Goal: Task Accomplishment & Management: Complete application form

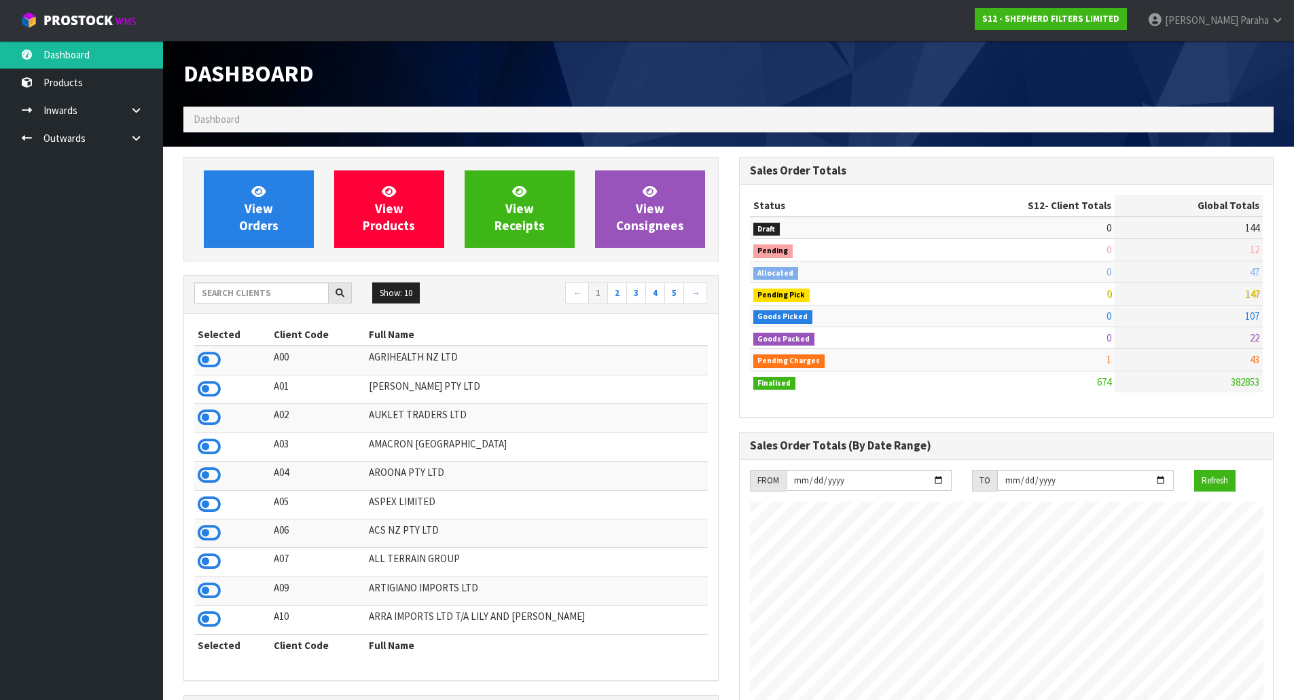
scroll to position [919, 555]
click at [214, 295] on input "text" at bounding box center [261, 293] width 134 height 21
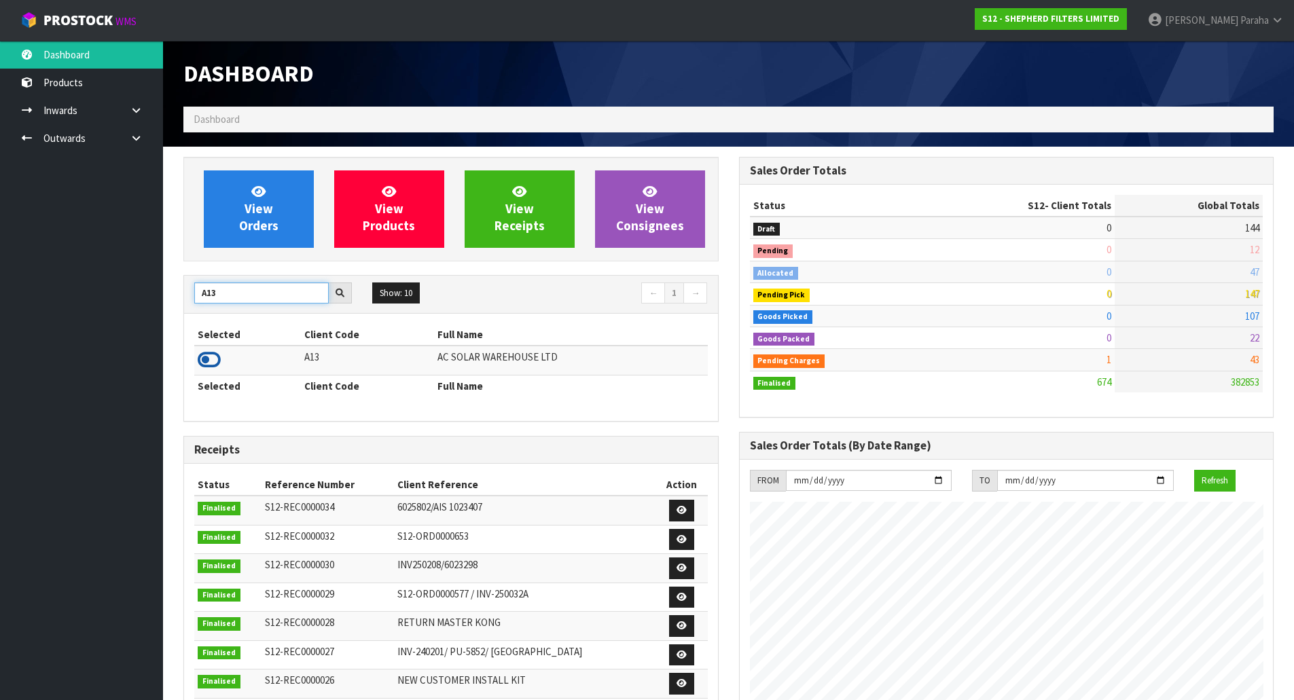
type input "A13"
click at [210, 358] on icon at bounding box center [209, 360] width 23 height 20
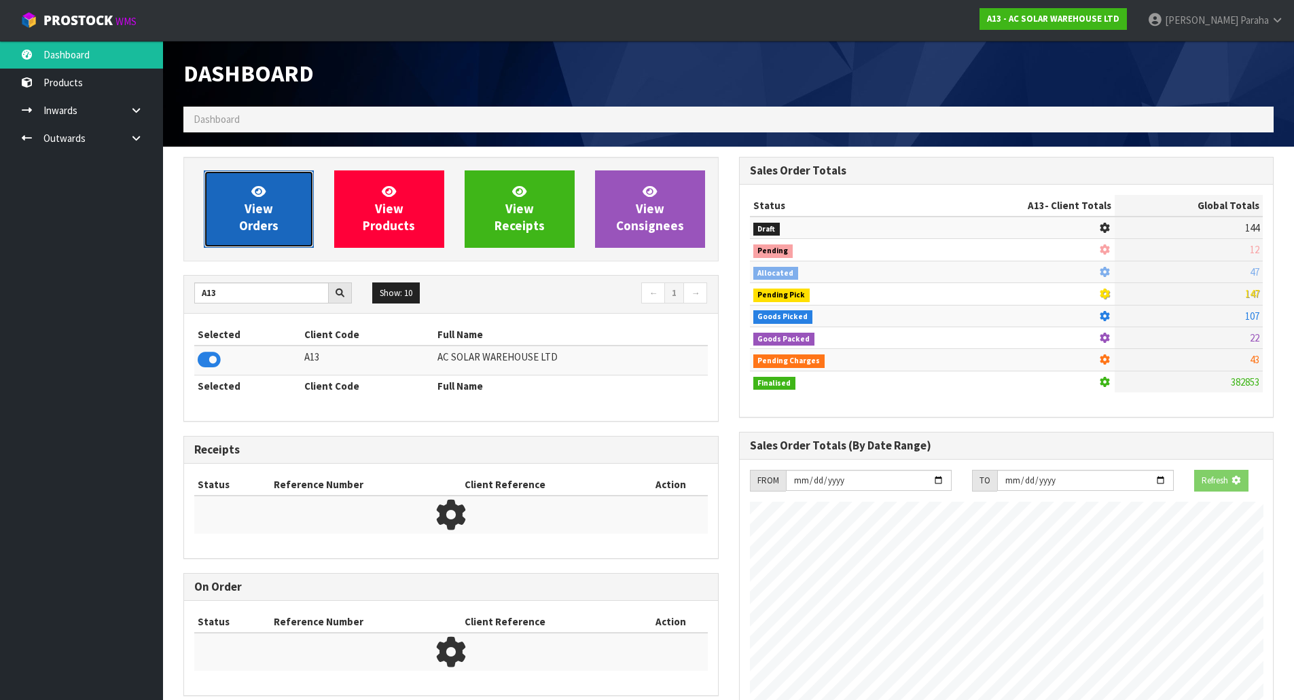
scroll to position [847, 555]
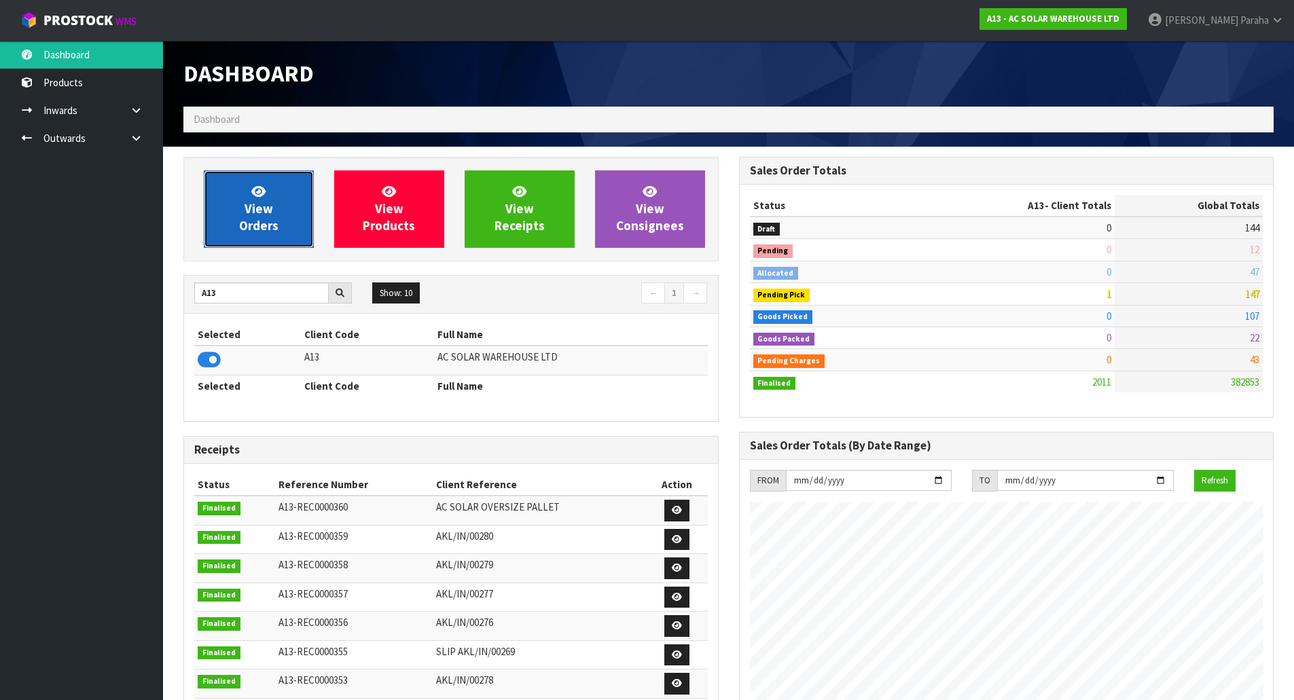
click at [274, 219] on span "View Orders" at bounding box center [258, 208] width 39 height 51
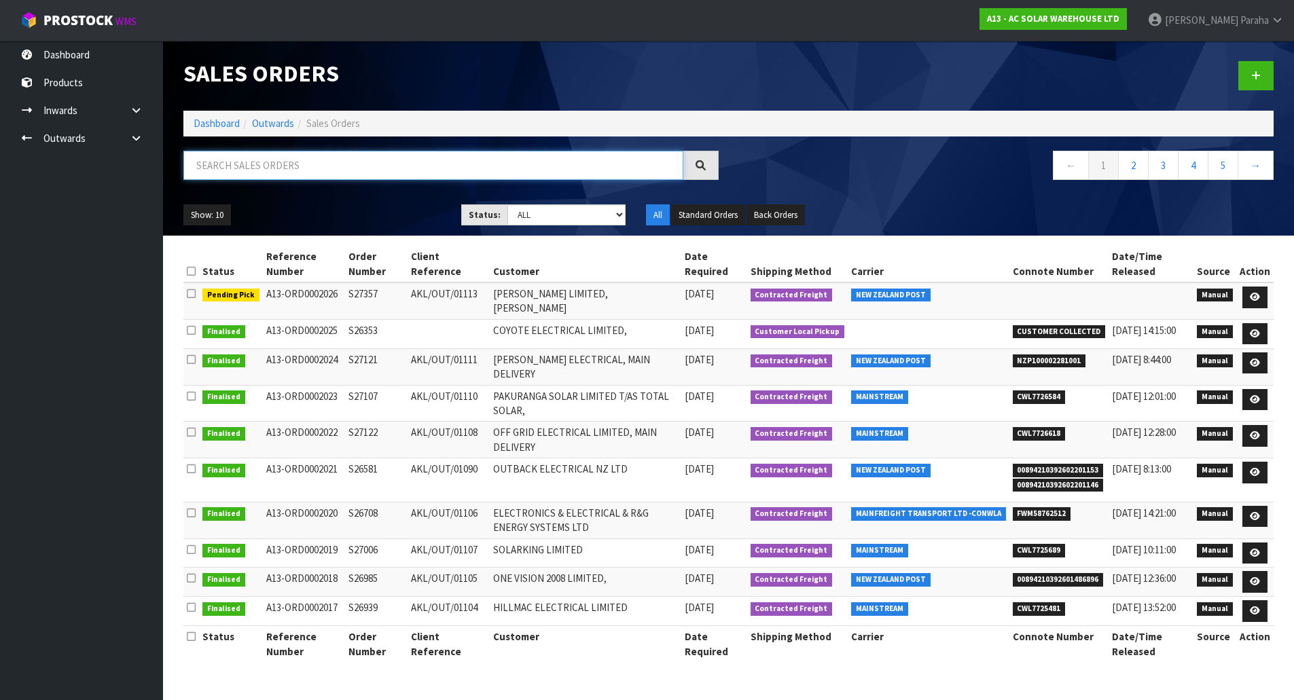
click at [274, 162] on input "text" at bounding box center [433, 165] width 500 height 29
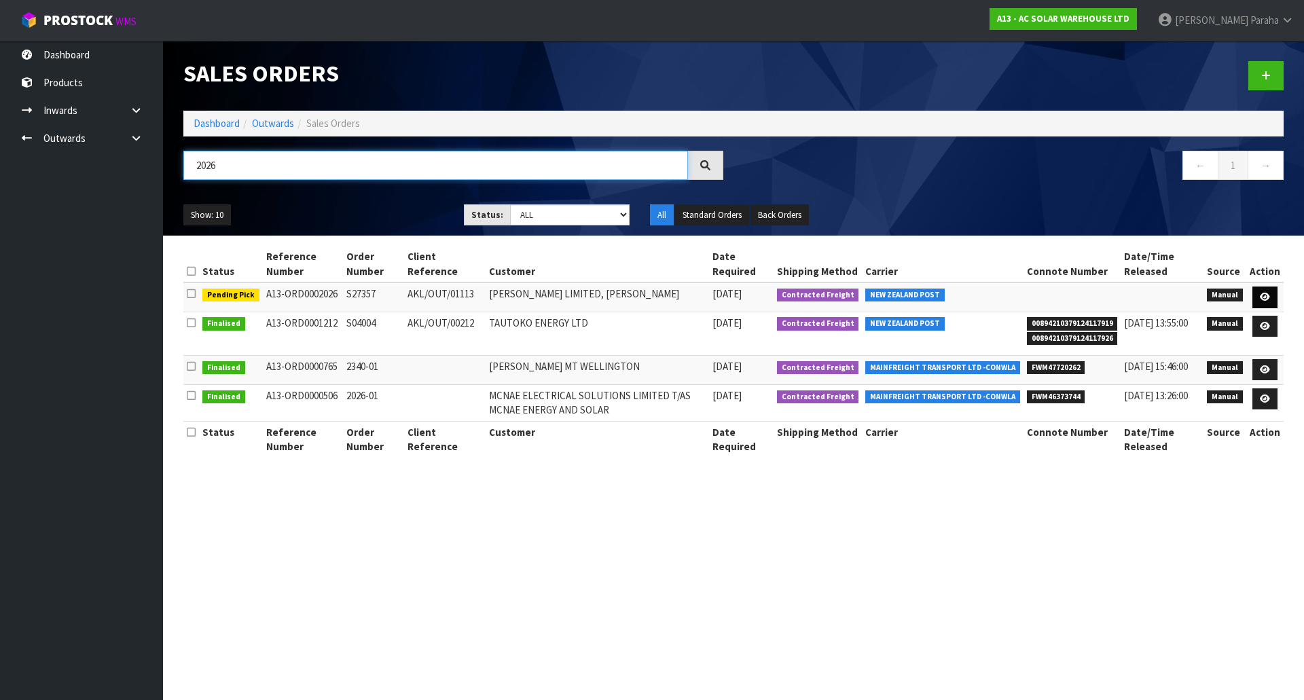
type input "2026"
click at [1275, 294] on link at bounding box center [1264, 298] width 25 height 22
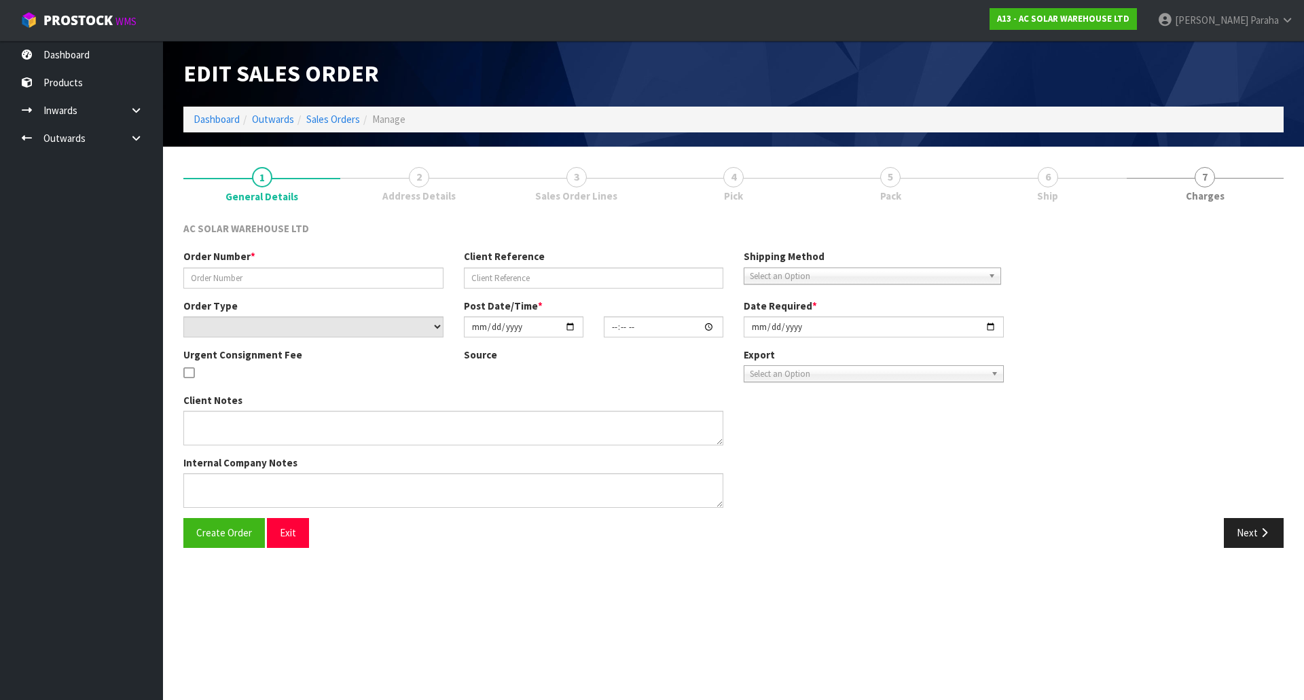
type input "S27357"
type input "AKL/OUT/01113"
select select "number:0"
type input "[DATE]"
type input "12:34:00.000"
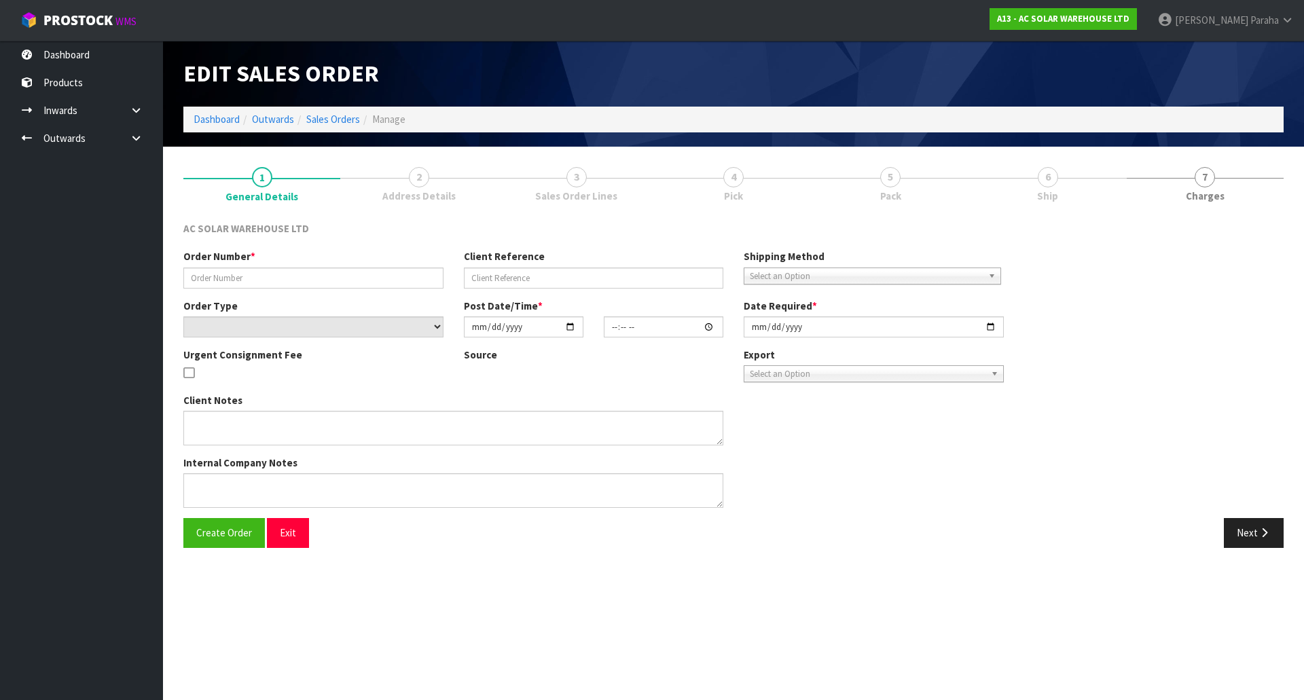
type input "[DATE]"
type textarea "SEND WITH NZ POST"
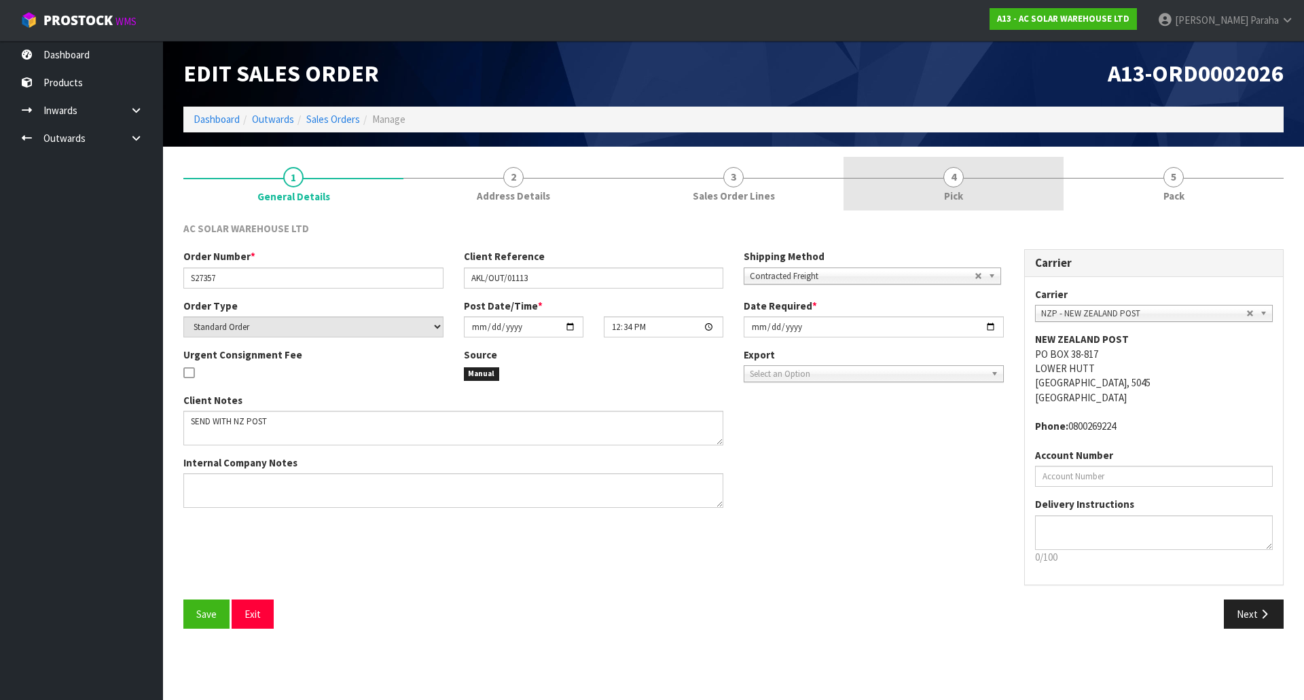
click at [953, 177] on span "4" at bounding box center [953, 177] width 20 height 20
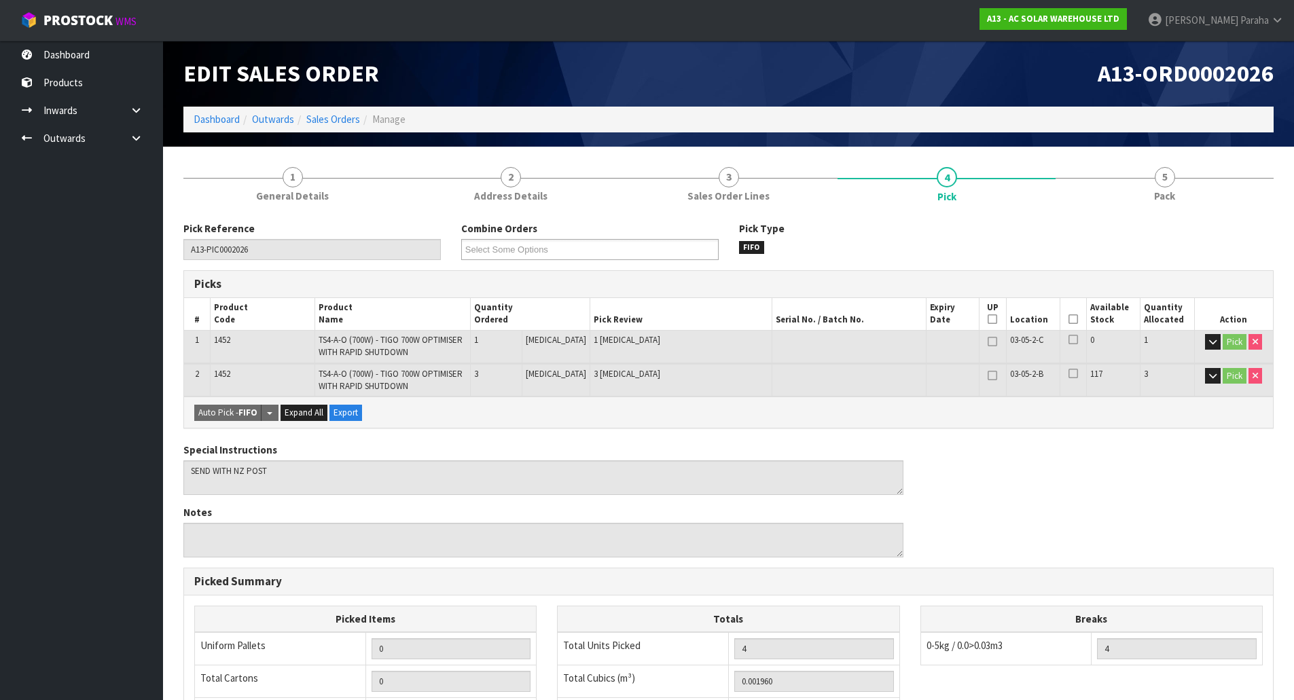
click at [1061, 318] on th "Picked" at bounding box center [1073, 314] width 26 height 32
click at [1068, 319] on icon at bounding box center [1073, 319] width 10 height 1
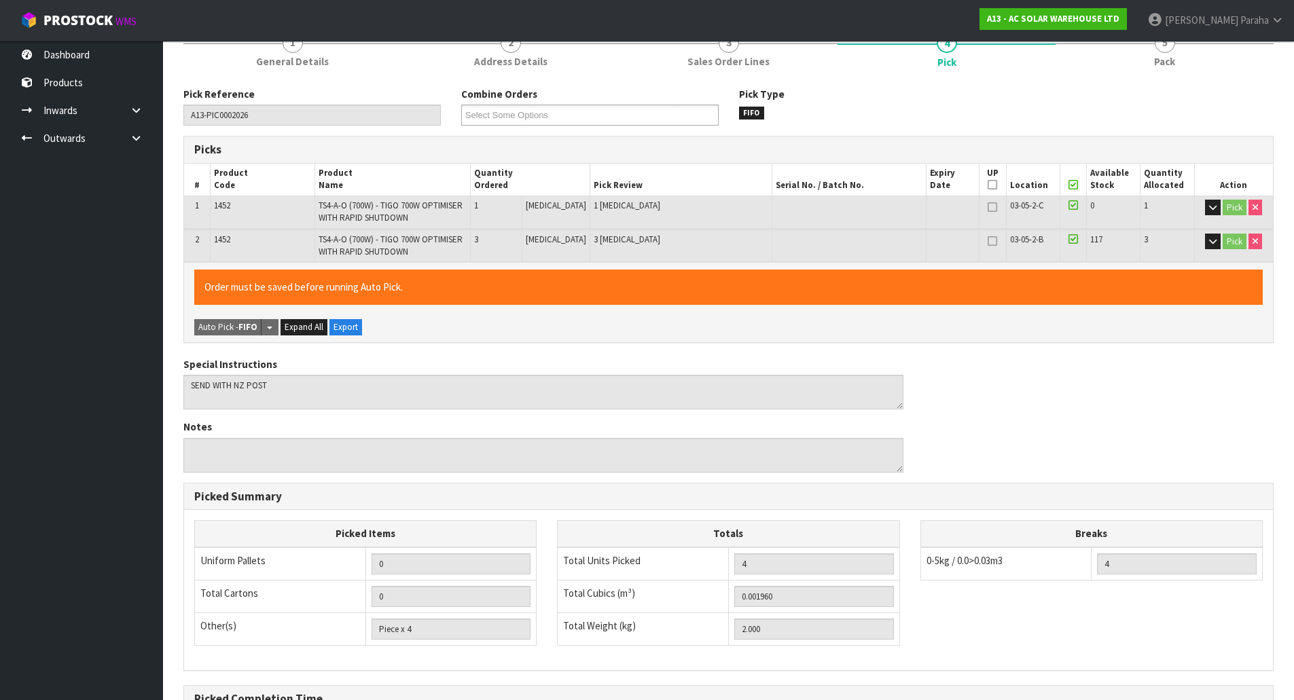
scroll to position [291, 0]
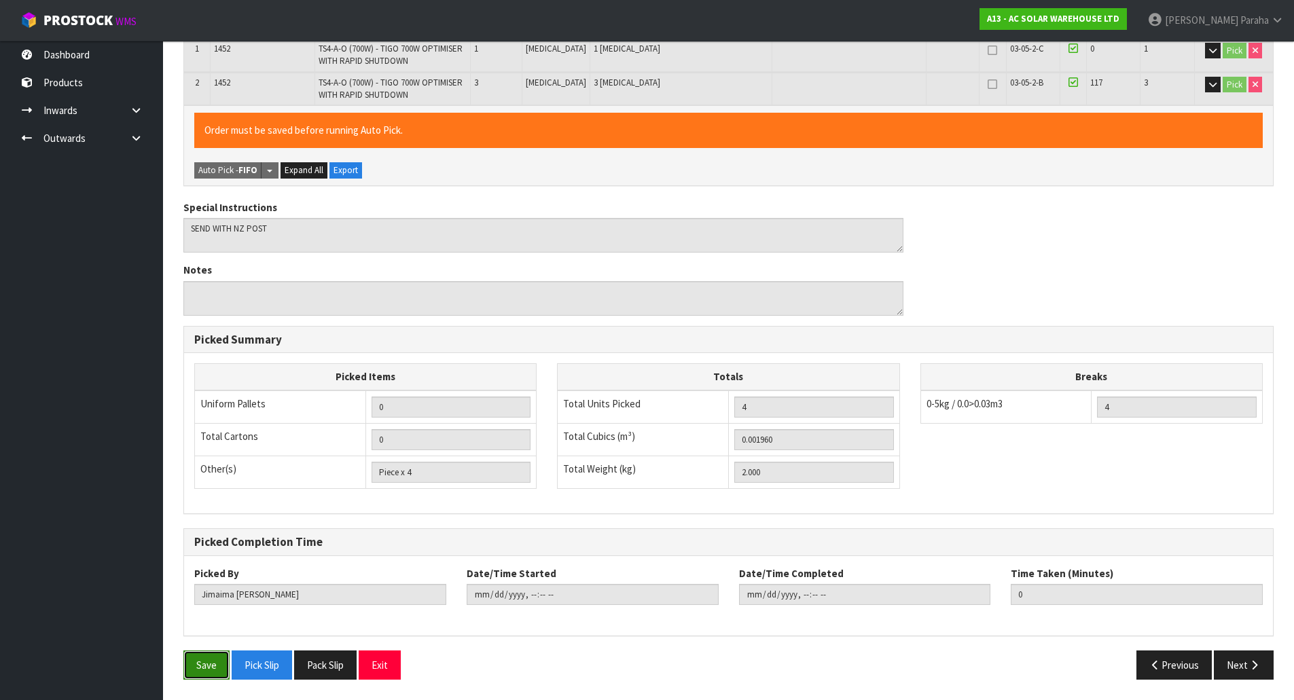
click at [187, 660] on button "Save" at bounding box center [206, 665] width 46 height 29
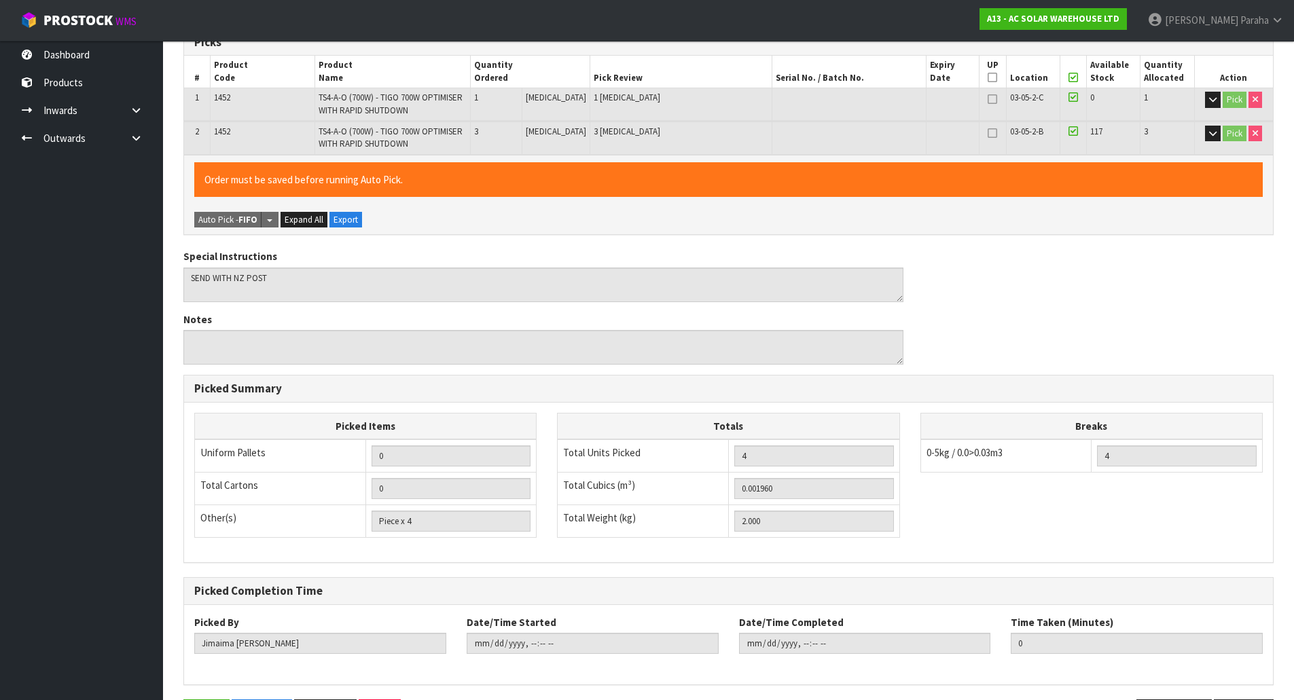
scroll to position [0, 0]
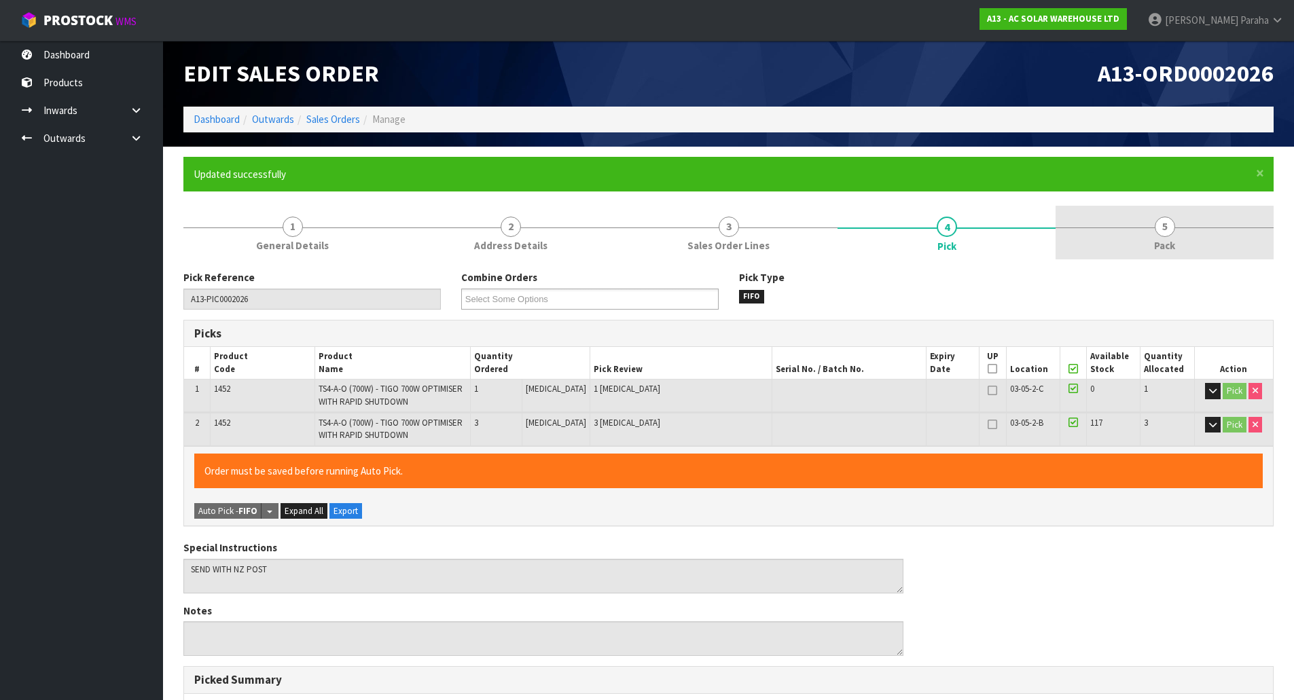
type input "[PERSON_NAME]"
type input "[DATE]T13:12:30"
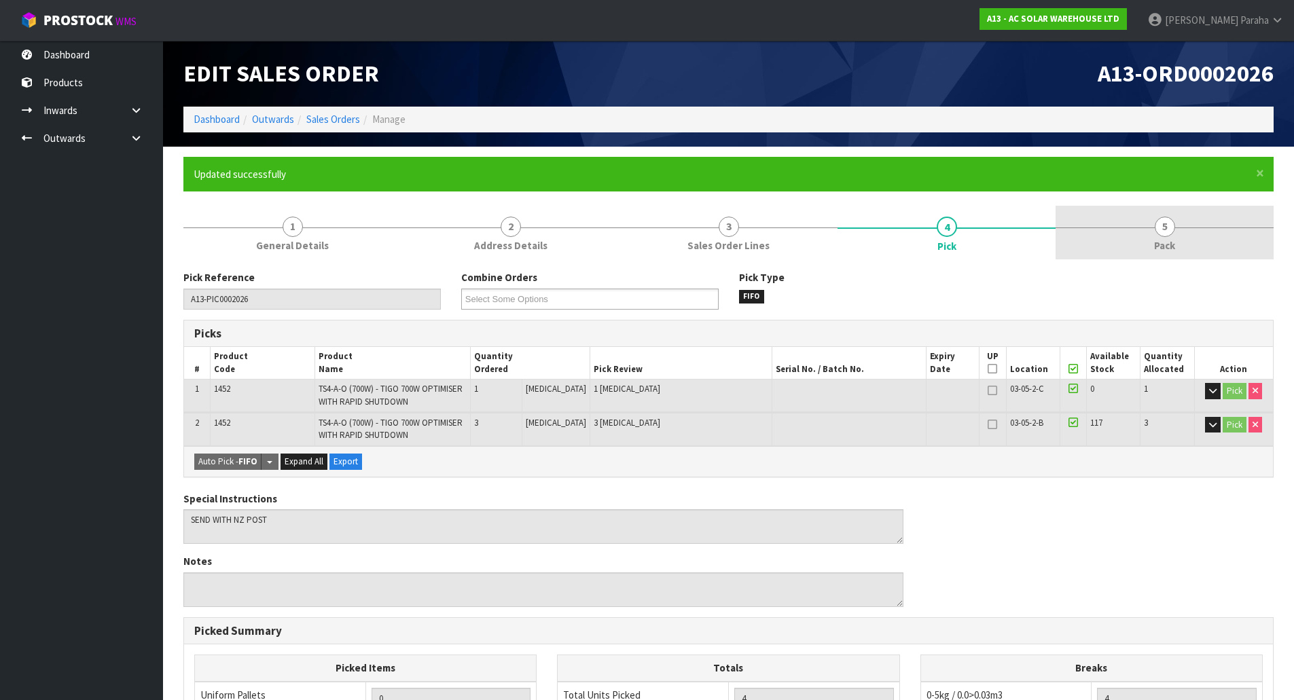
click at [1171, 219] on span "5" at bounding box center [1164, 227] width 20 height 20
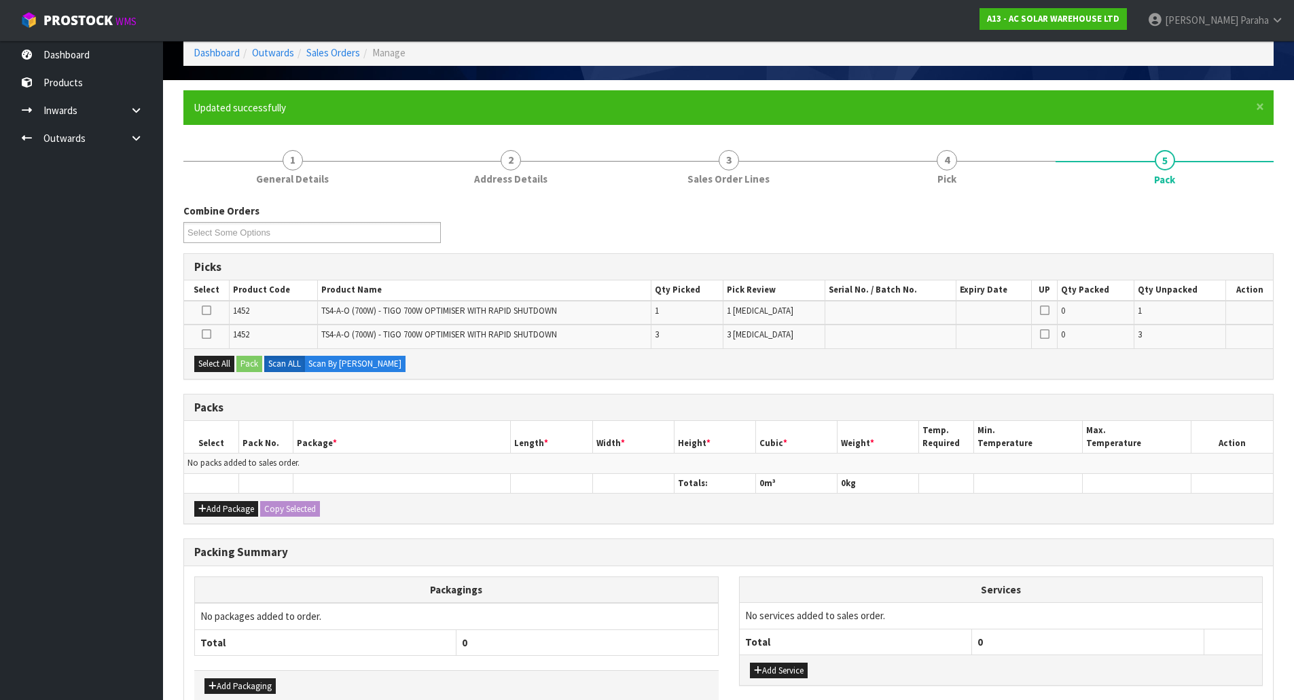
scroll to position [143, 0]
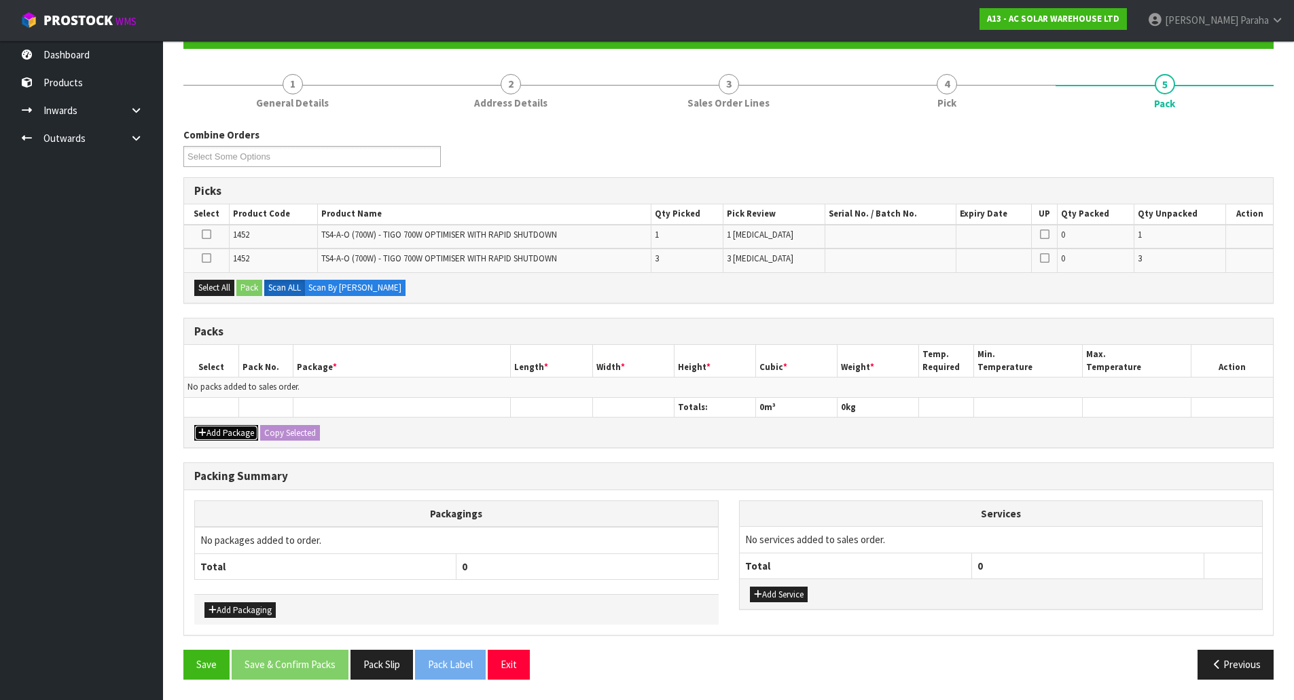
click at [242, 430] on button "Add Package" at bounding box center [226, 433] width 64 height 16
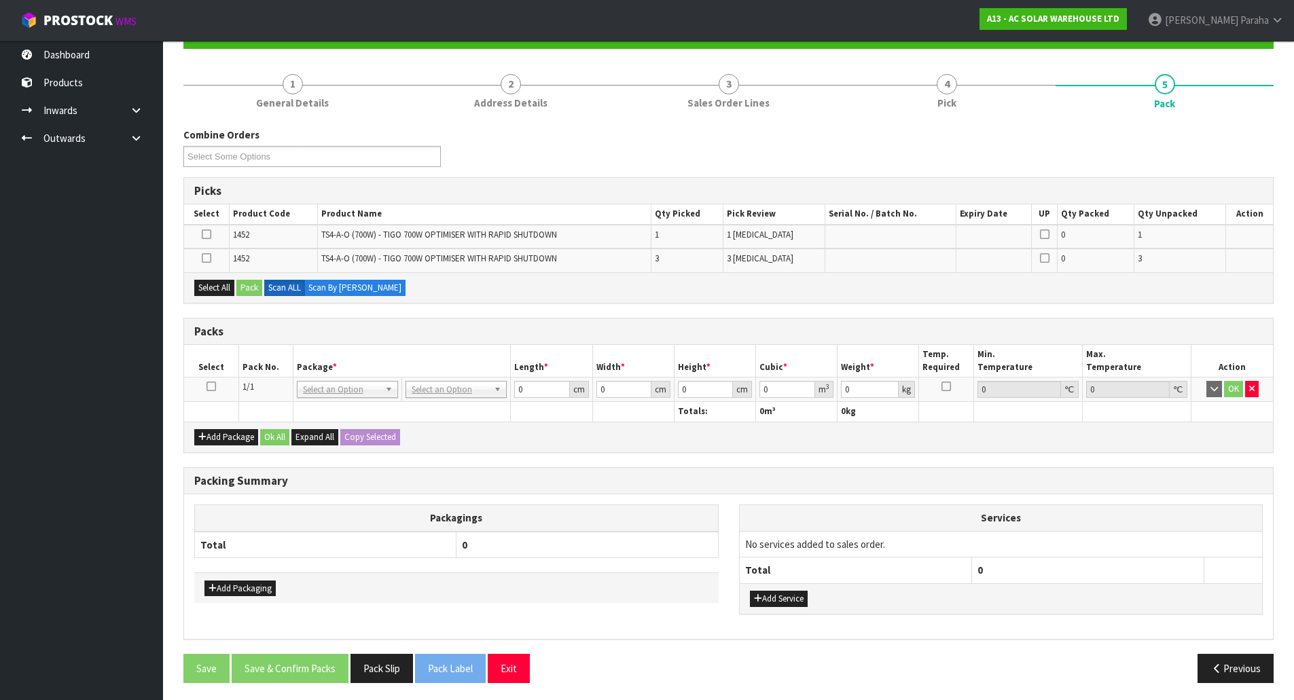
drag, startPoint x: 211, startPoint y: 388, endPoint x: 215, endPoint y: 377, distance: 12.2
click at [213, 387] on icon at bounding box center [211, 386] width 10 height 1
drag, startPoint x: 215, startPoint y: 295, endPoint x: 234, endPoint y: 292, distance: 19.2
click at [216, 293] on button "Select All" at bounding box center [214, 288] width 40 height 16
click at [253, 291] on button "Pack" at bounding box center [249, 288] width 26 height 16
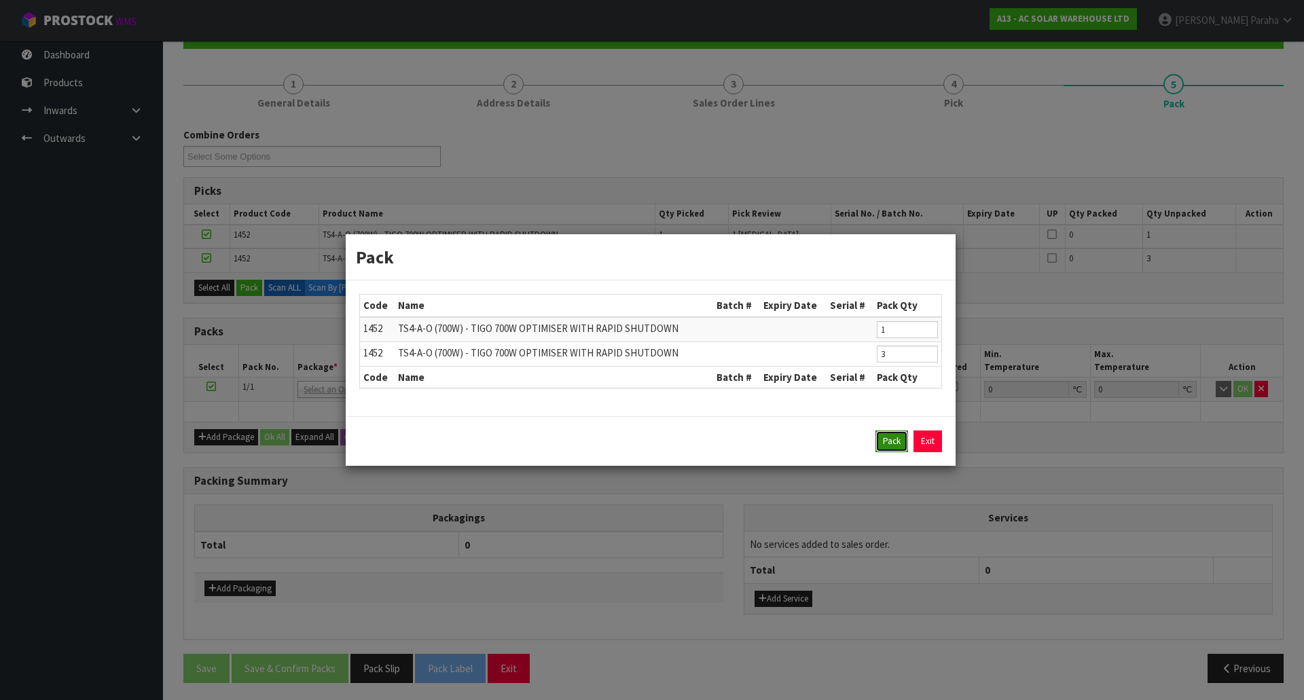
click at [891, 445] on button "Pack" at bounding box center [891, 442] width 33 height 22
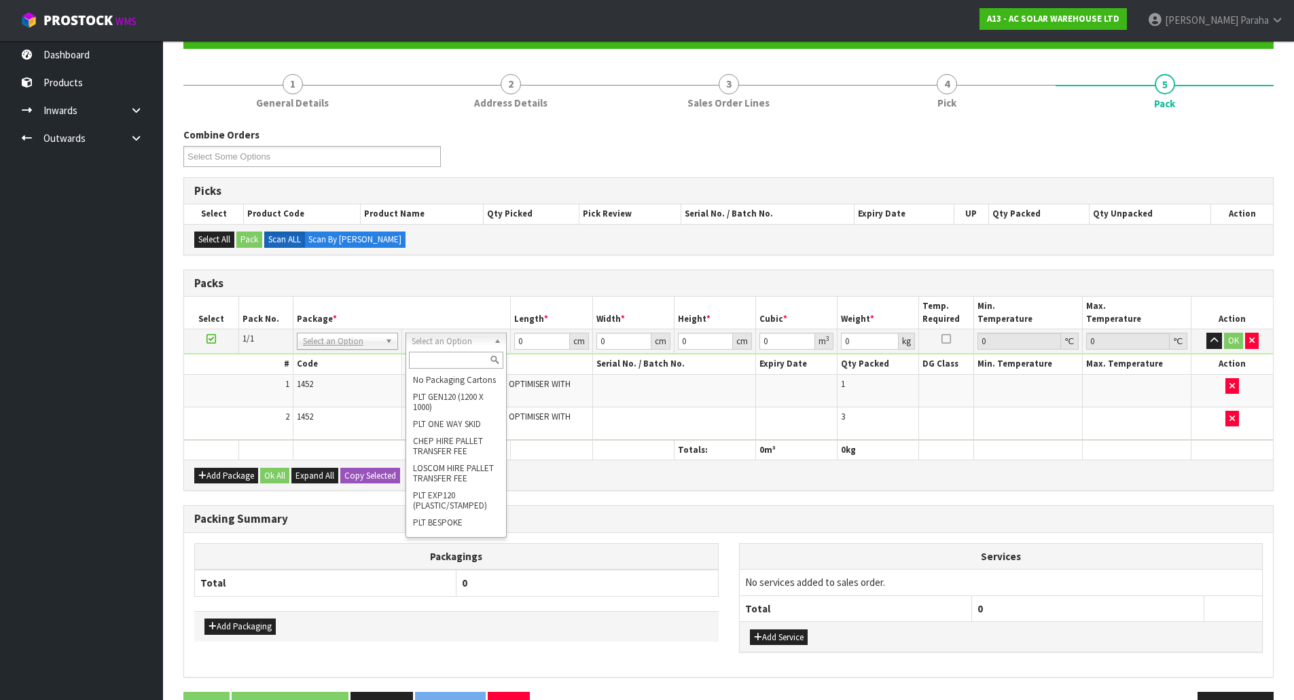
click at [475, 357] on input "text" at bounding box center [456, 360] width 94 height 17
type input "ctna4"
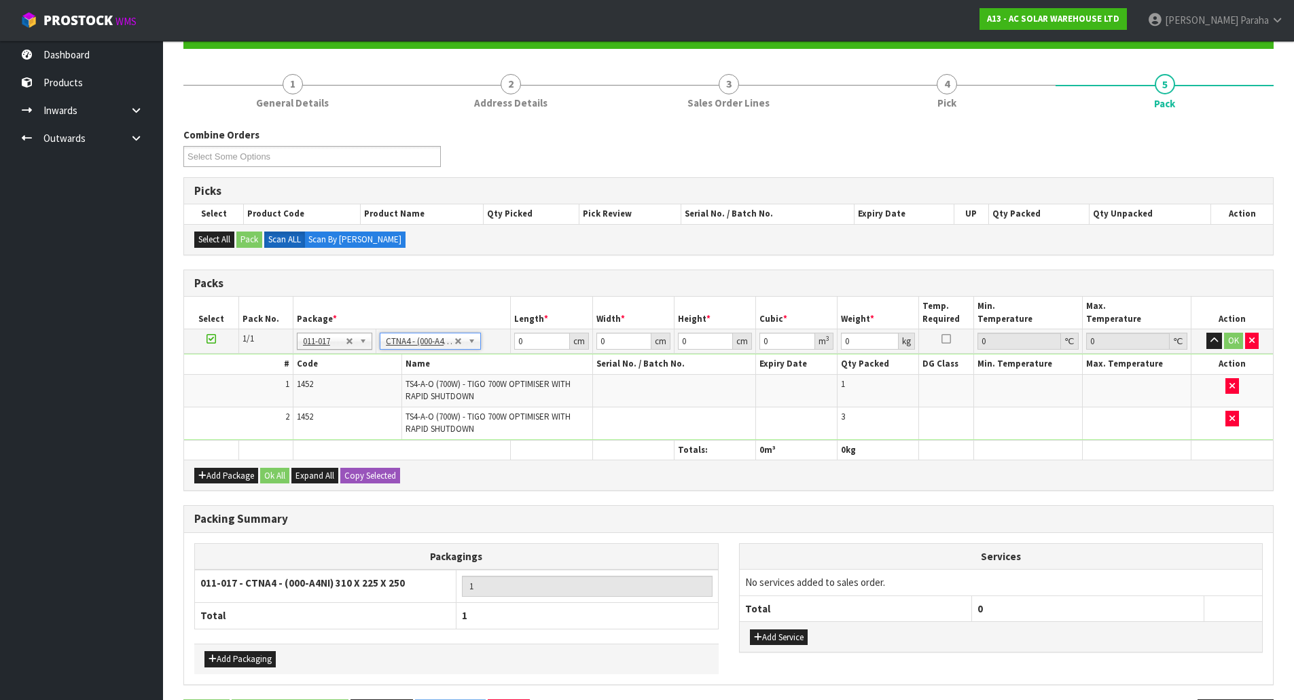
type input "31"
type input "22.5"
type input "25"
type input "0.017438"
type input "2.2"
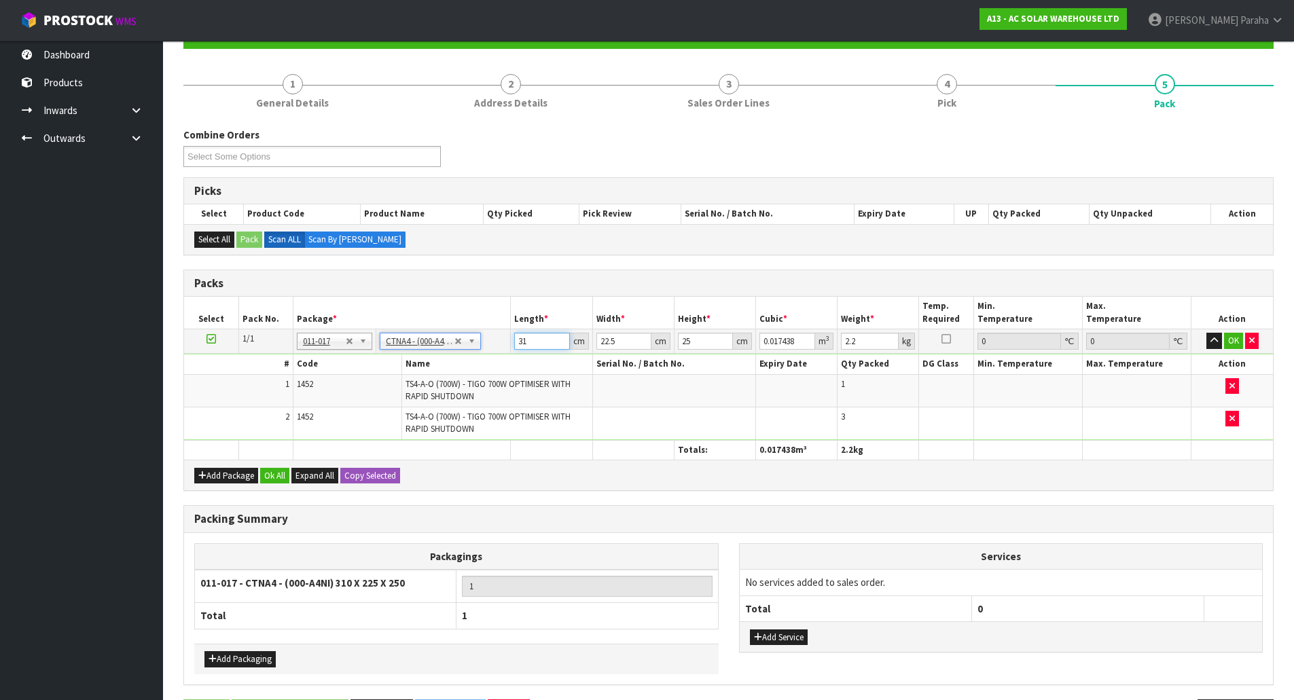
click at [527, 339] on input "31" at bounding box center [541, 341] width 55 height 17
type input "3"
type input "0.001687"
type input "32"
type input "0.018"
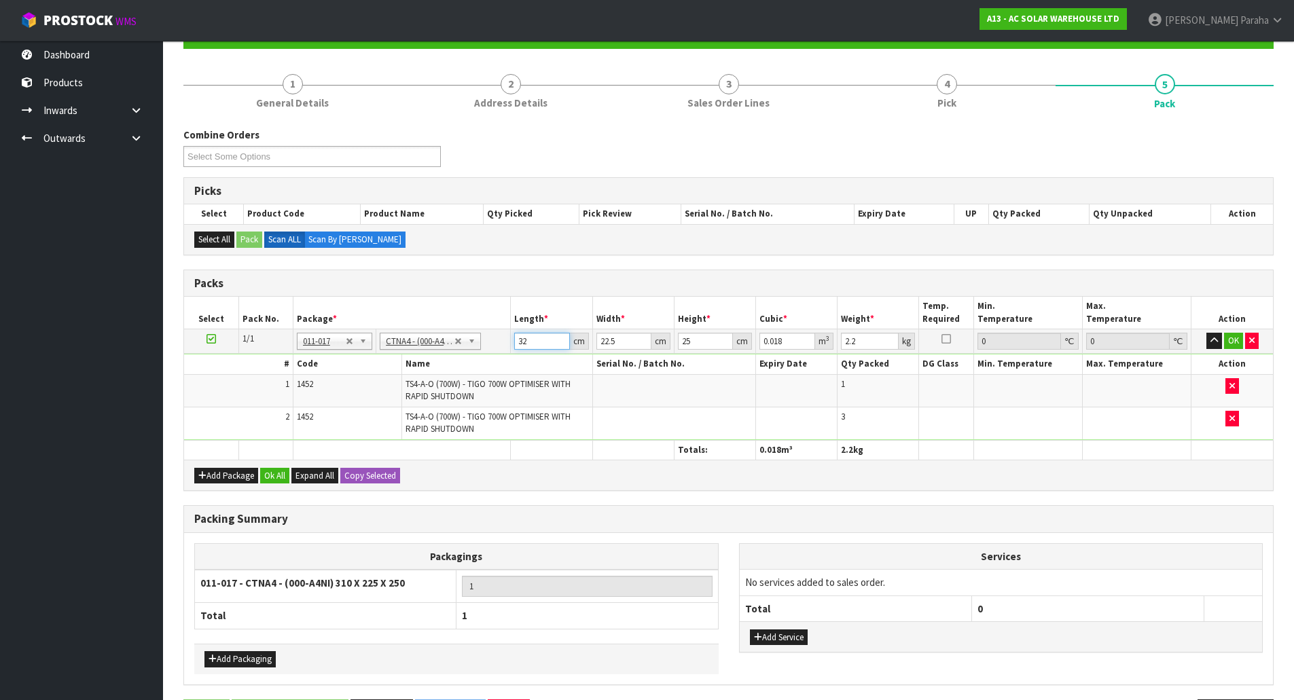
type input "32"
type input "2"
type input "0.0016"
type input "25"
type input "0.02"
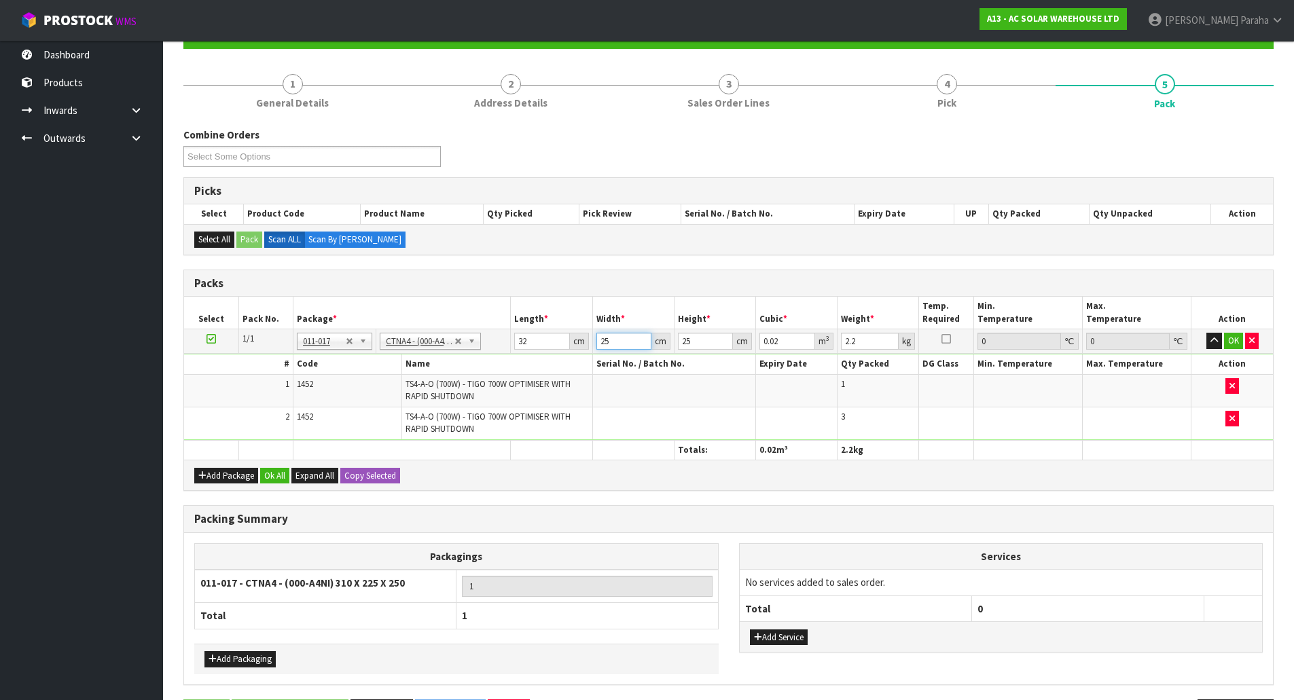
type input "25"
type input "1"
type input "0.0008"
type input "13"
type input "0.0104"
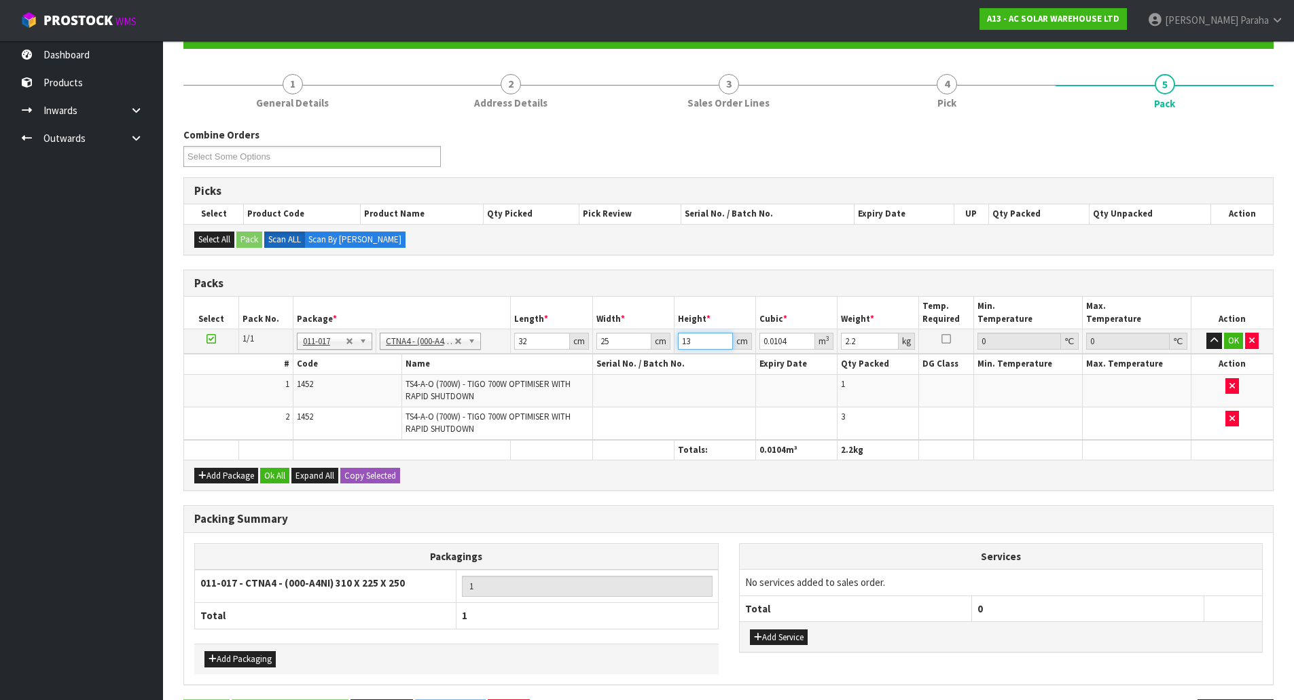
type input "13"
type input "6"
click at [1206, 333] on button "button" at bounding box center [1214, 341] width 16 height 16
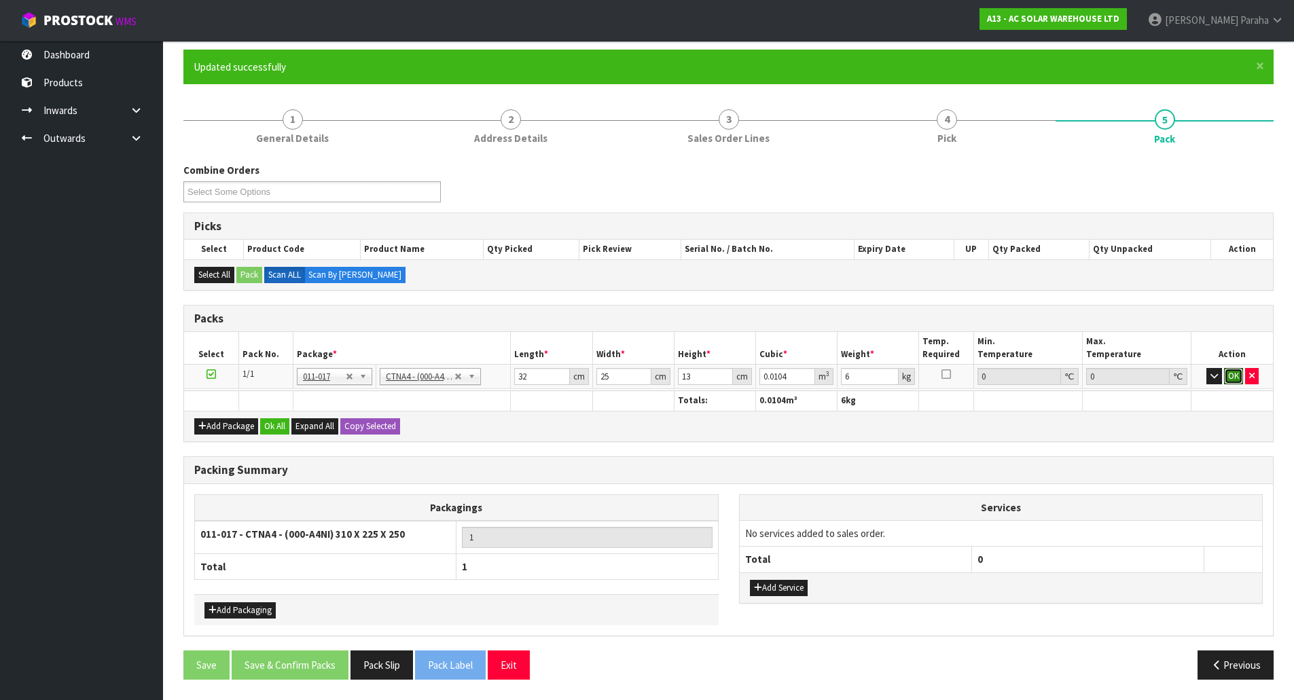
click button "OK" at bounding box center [1233, 376] width 19 height 16
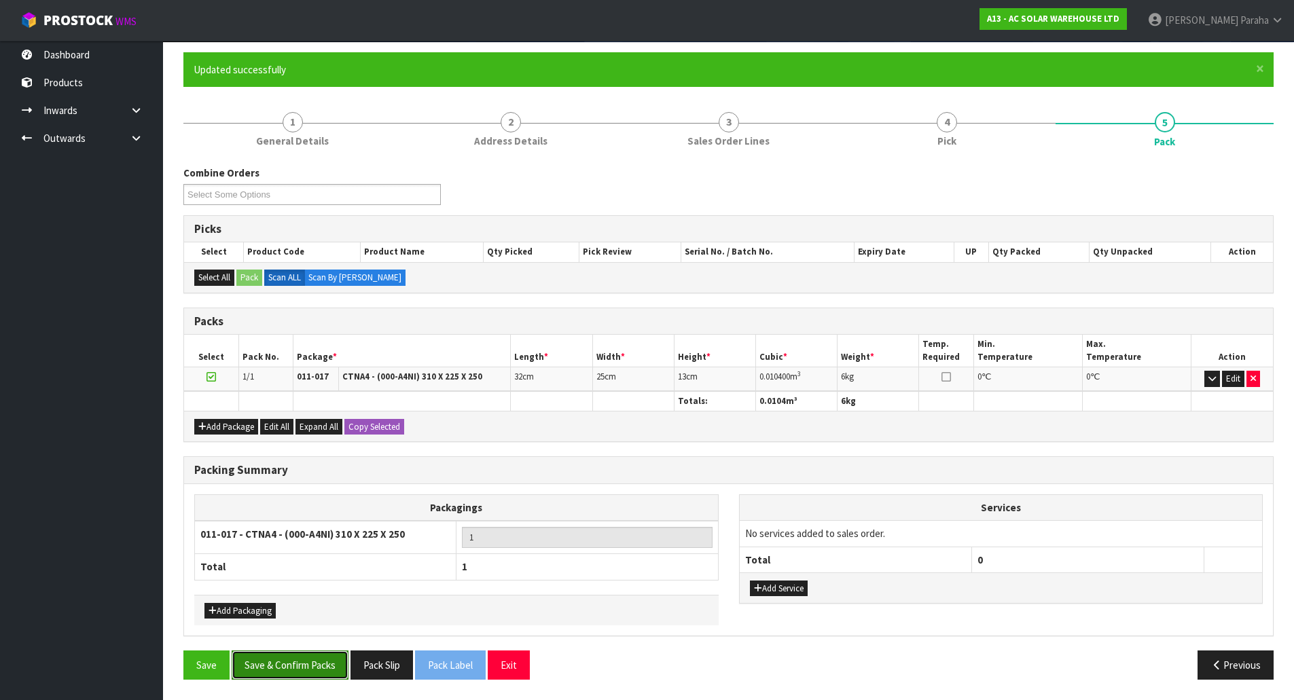
click at [310, 653] on button "Save & Confirm Packs" at bounding box center [290, 665] width 117 height 29
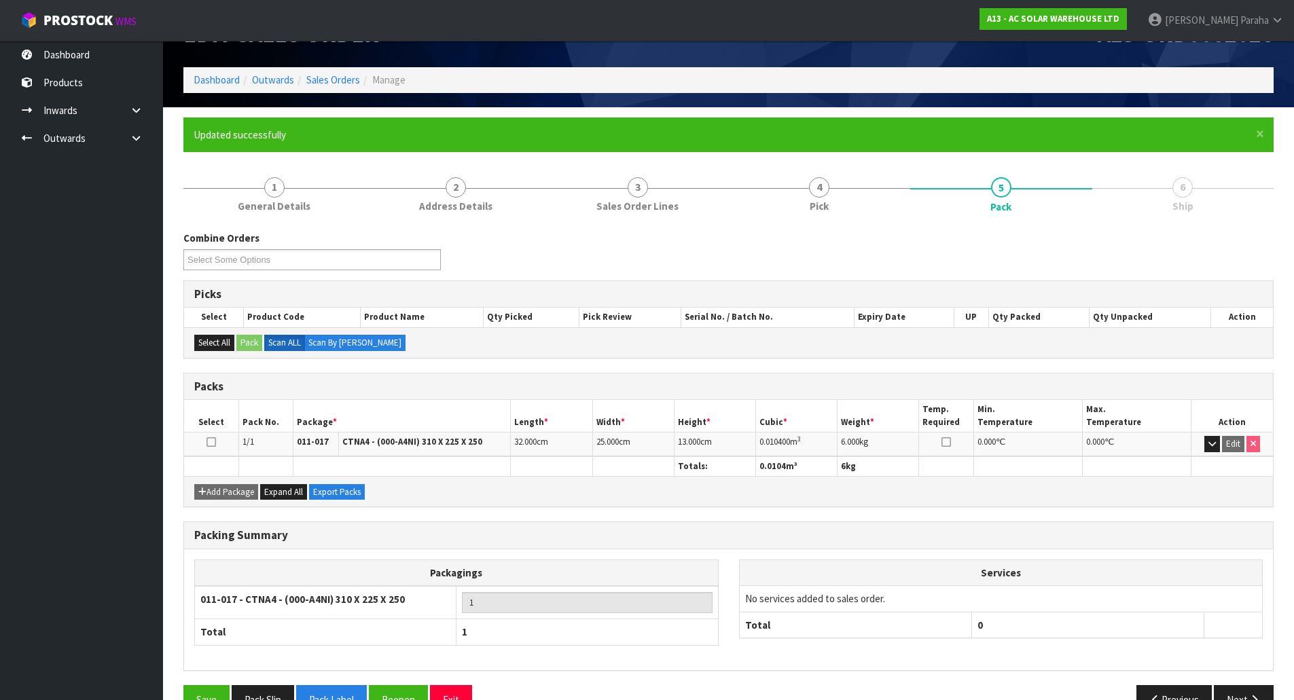
scroll to position [74, 0]
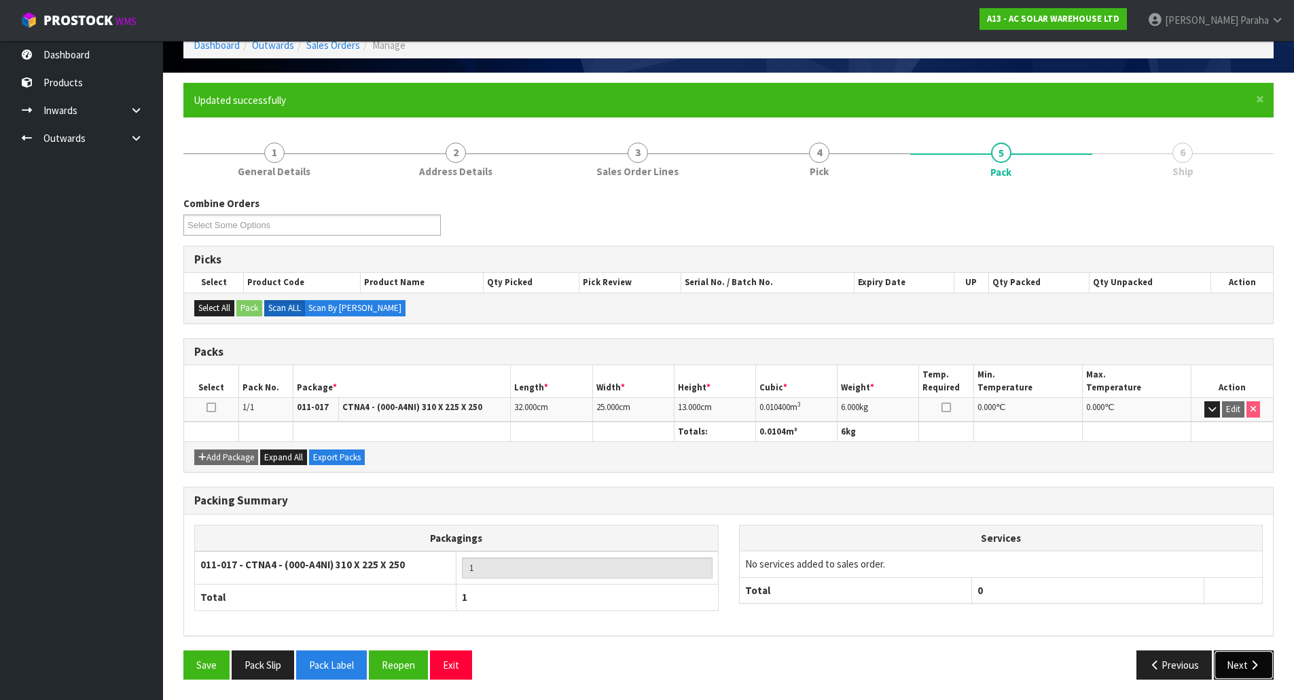
click at [1235, 670] on button "Next" at bounding box center [1244, 665] width 60 height 29
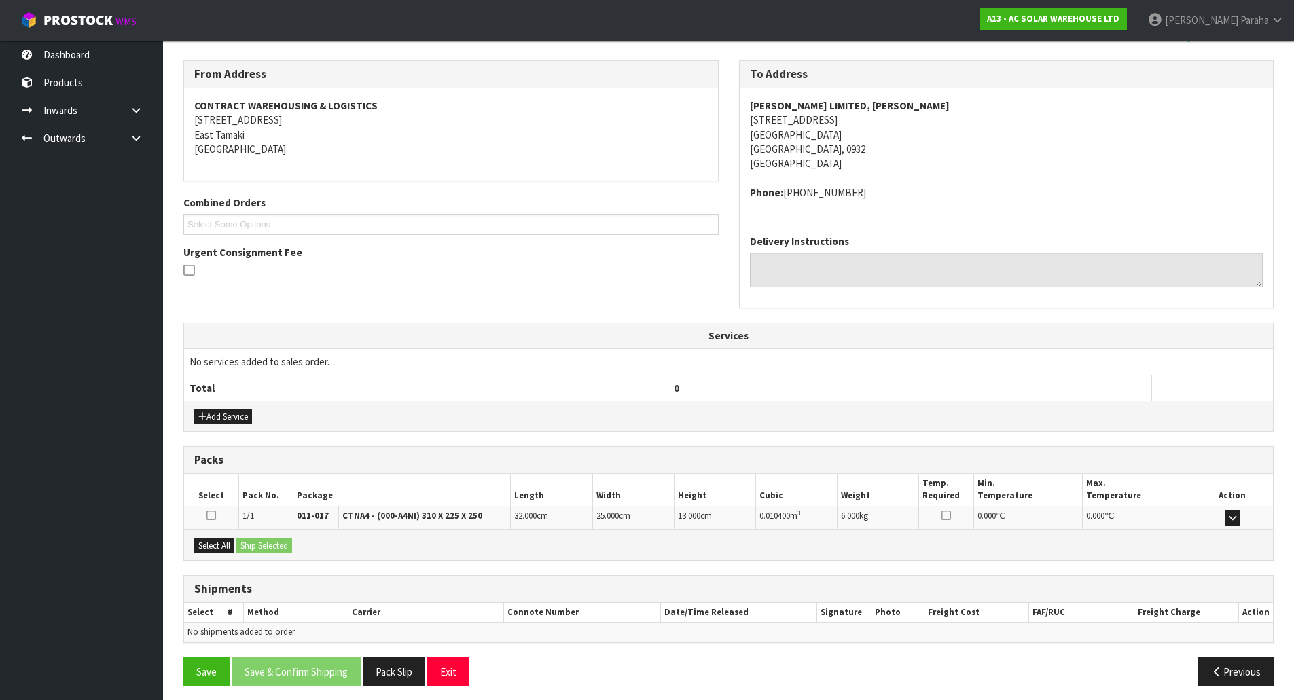
scroll to position [217, 0]
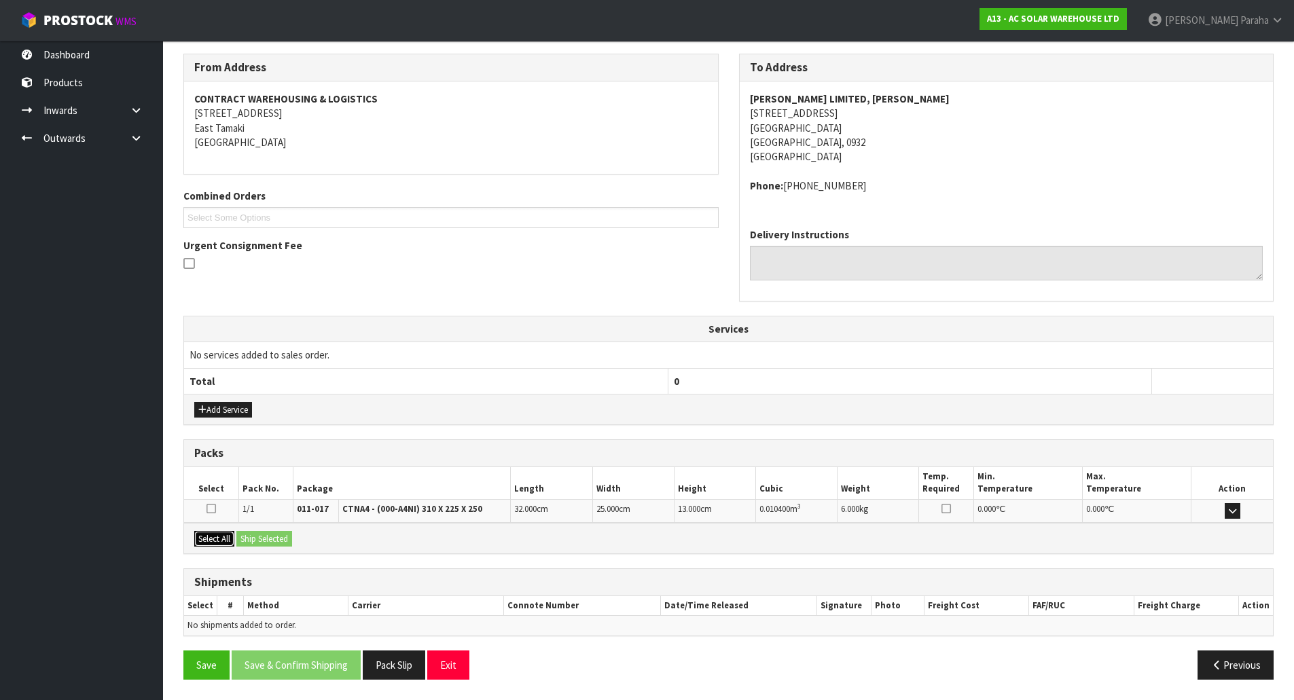
drag, startPoint x: 209, startPoint y: 540, endPoint x: 261, endPoint y: 536, distance: 51.7
click at [219, 540] on button "Select All" at bounding box center [214, 539] width 40 height 16
click at [264, 534] on button "Ship Selected" at bounding box center [264, 539] width 56 height 16
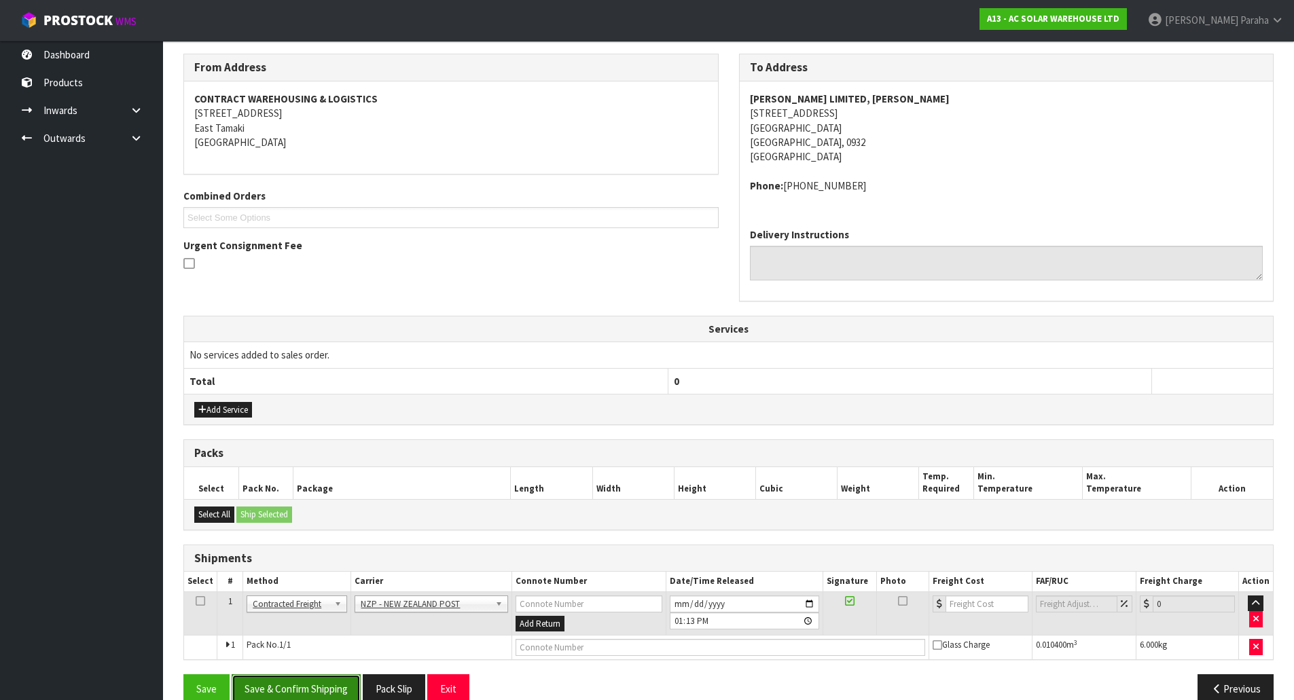
click at [316, 687] on button "Save & Confirm Shipping" at bounding box center [296, 688] width 129 height 29
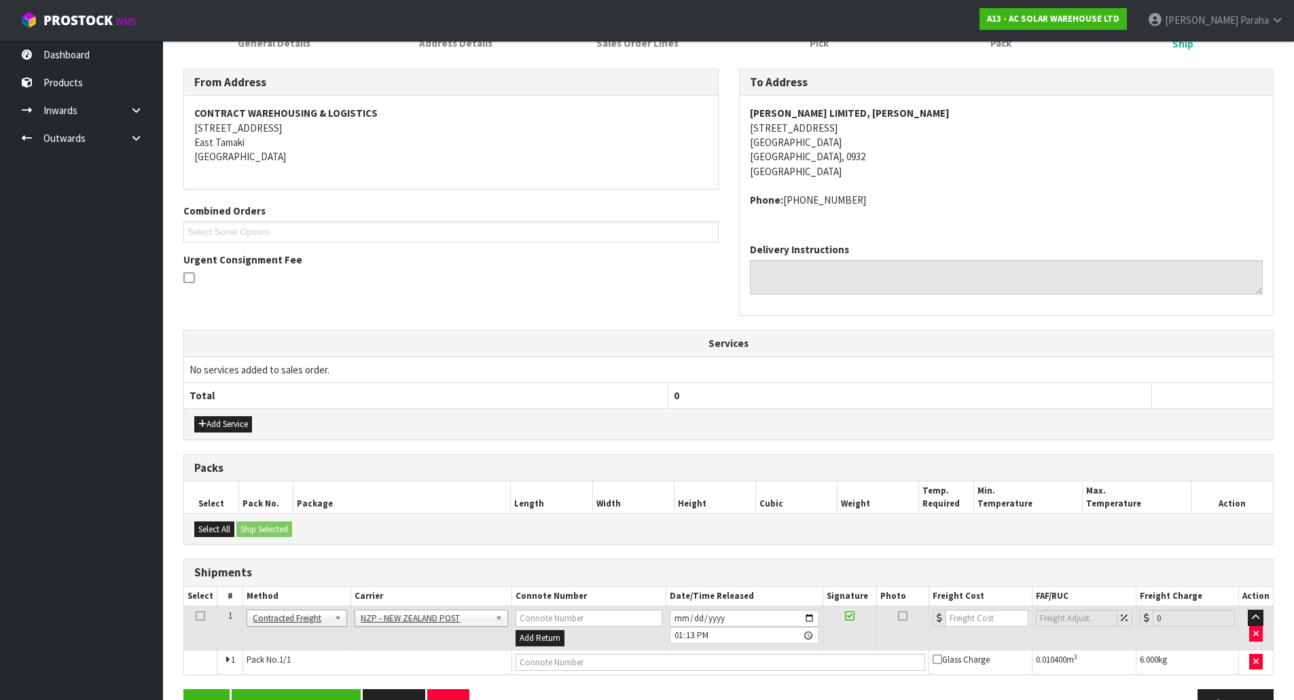
scroll to position [0, 0]
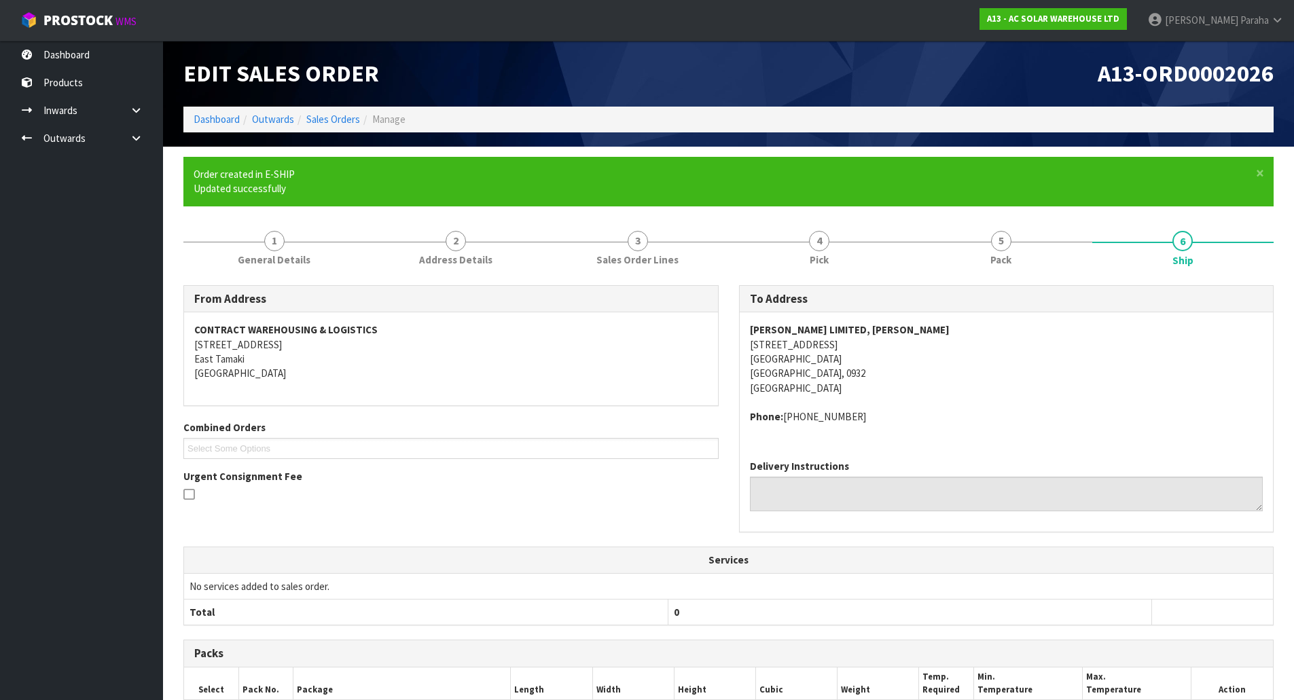
click at [787, 347] on address "[PERSON_NAME] LIMITED, [PERSON_NAME][GEOGRAPHIC_DATA] [STREET_ADDRESS]" at bounding box center [1006, 359] width 513 height 73
copy address "[STREET_ADDRESS]"
click at [881, 342] on address "[PERSON_NAME] LIMITED, [PERSON_NAME][GEOGRAPHIC_DATA] [STREET_ADDRESS]" at bounding box center [1006, 359] width 513 height 73
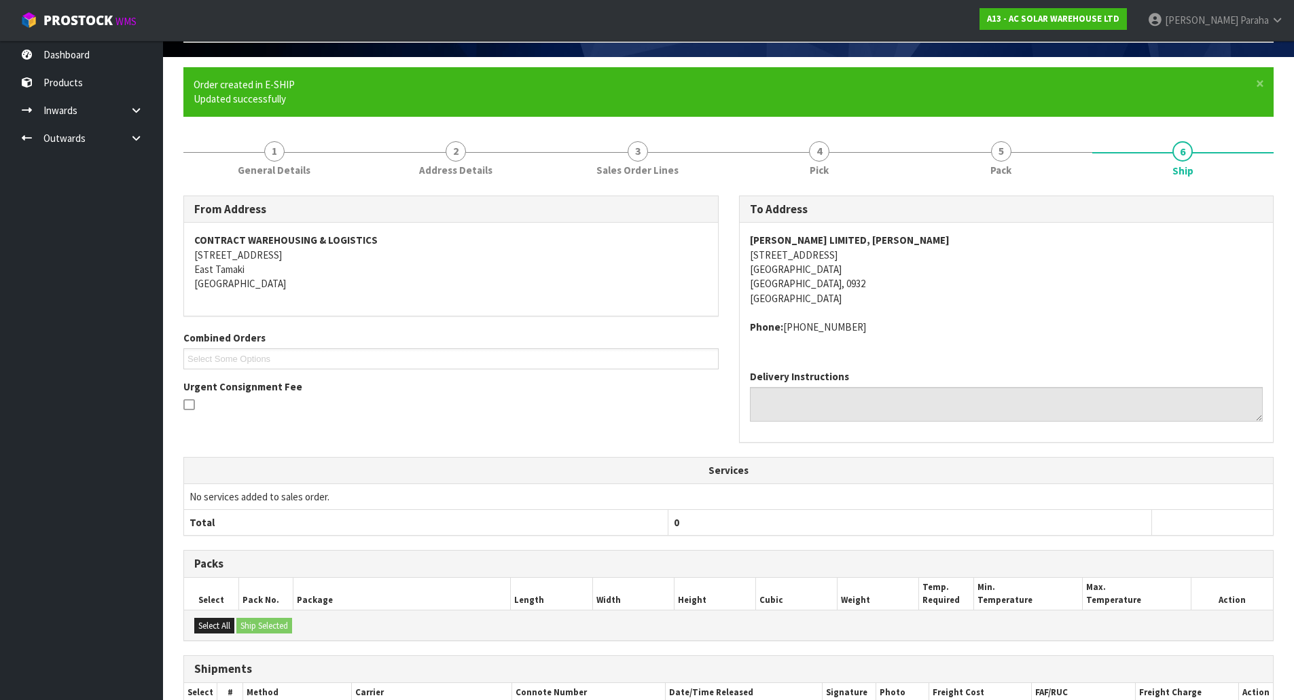
scroll to position [221, 0]
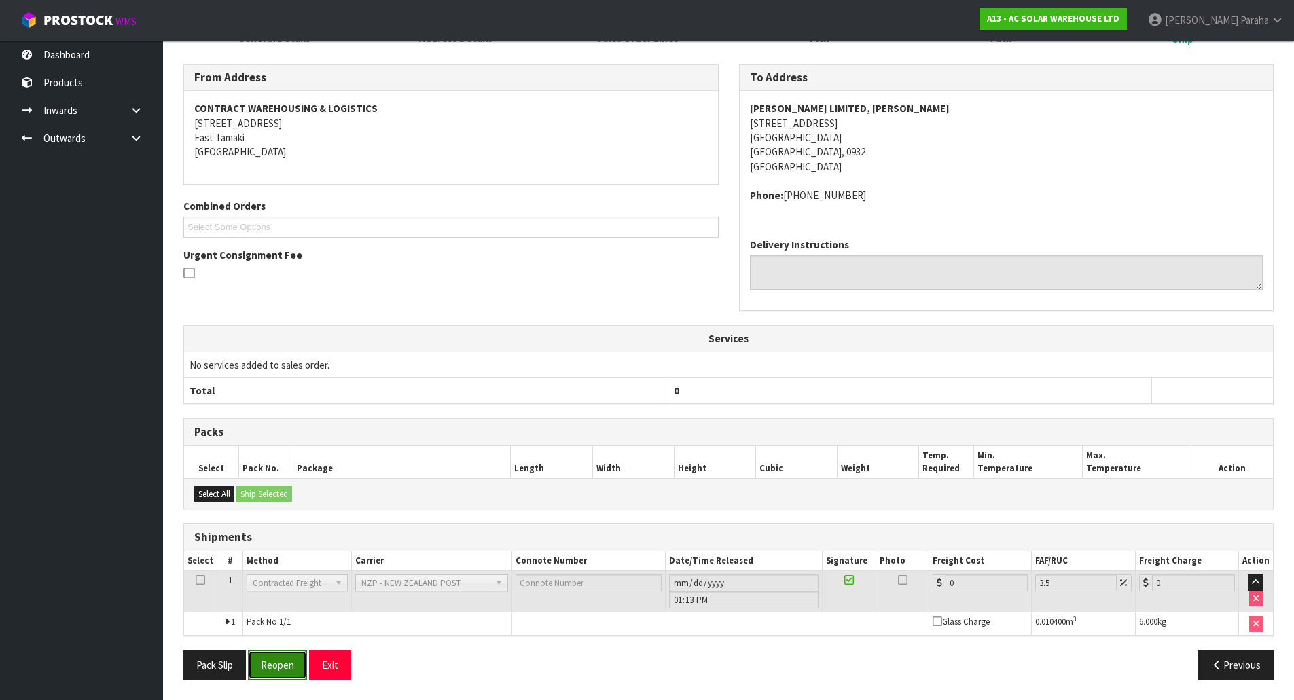
click at [288, 670] on button "Reopen" at bounding box center [277, 665] width 59 height 29
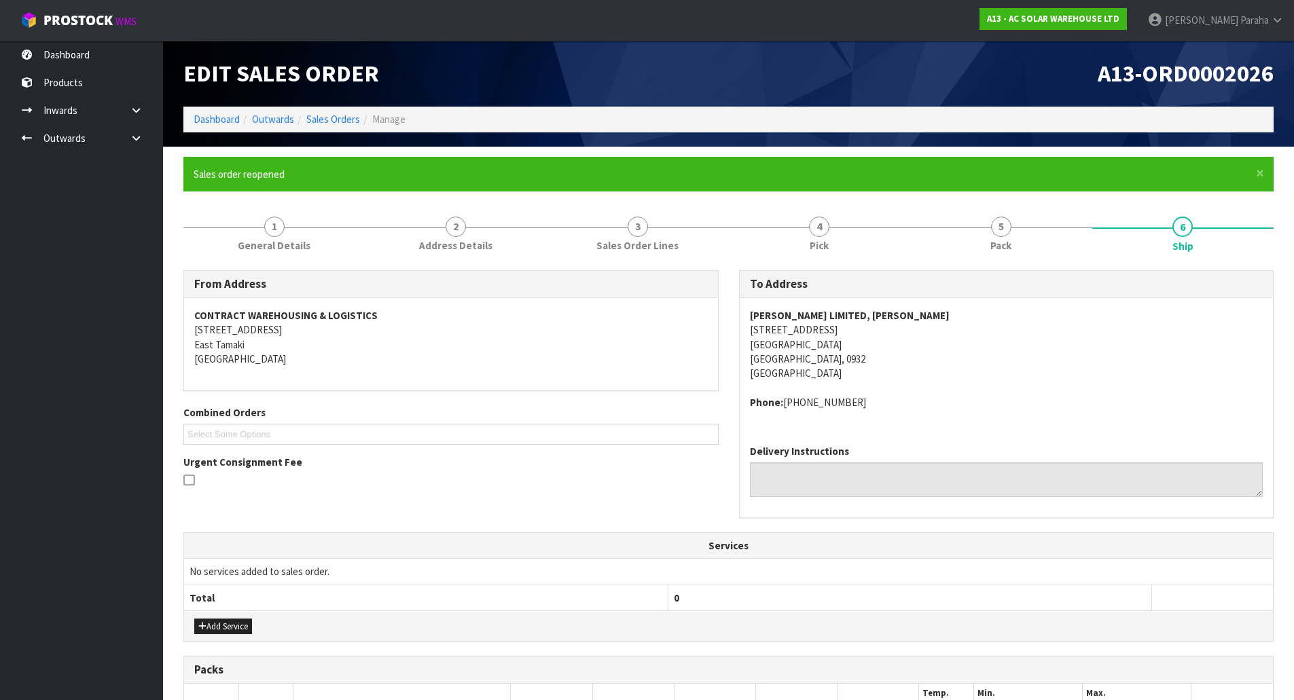
scroll to position [253, 0]
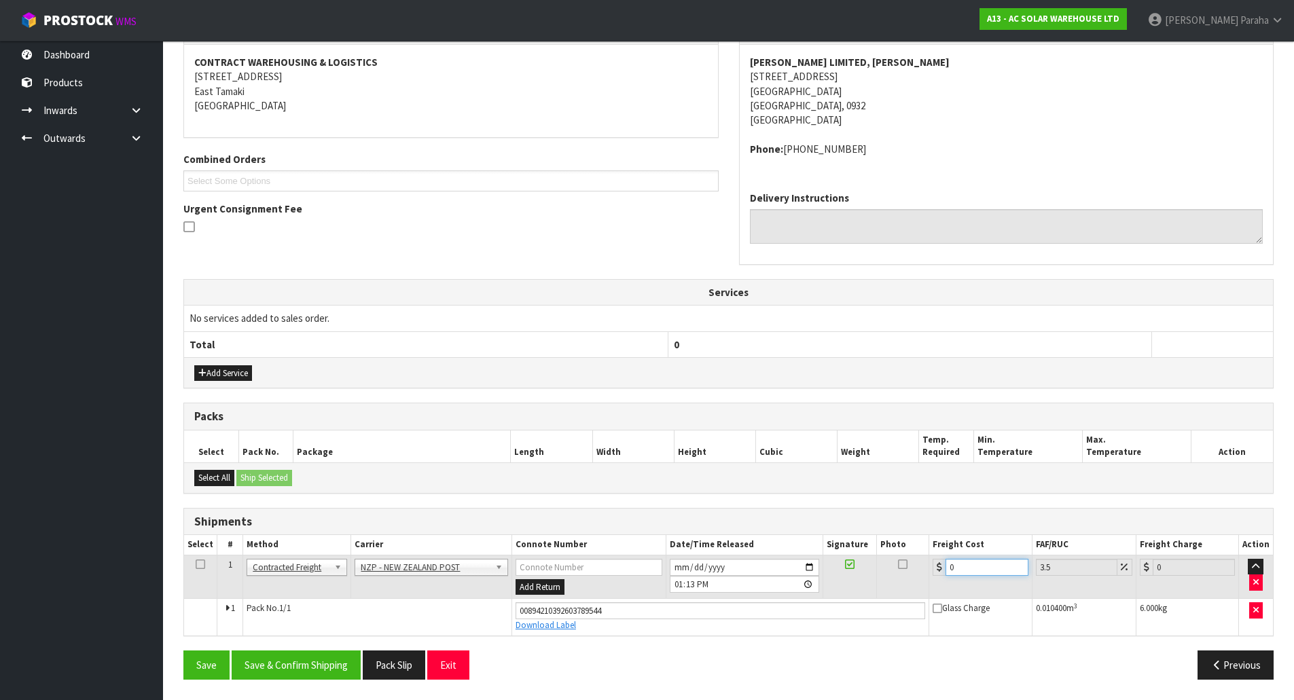
click at [964, 564] on input "0" at bounding box center [986, 567] width 82 height 17
type input "4"
type input "4.14"
type input "4.3"
type input "4.45"
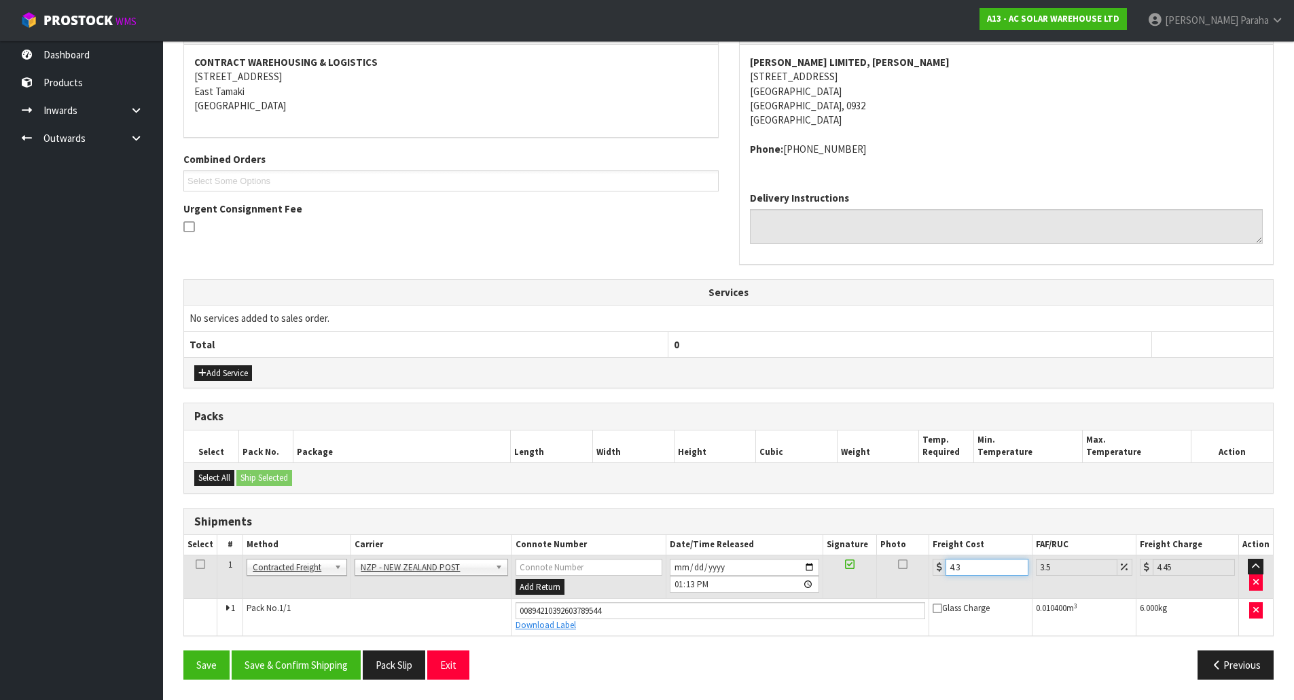
type input "4.33"
type input "4.48"
type input "4.33"
click at [332, 660] on button "Save & Confirm Shipping" at bounding box center [296, 665] width 129 height 29
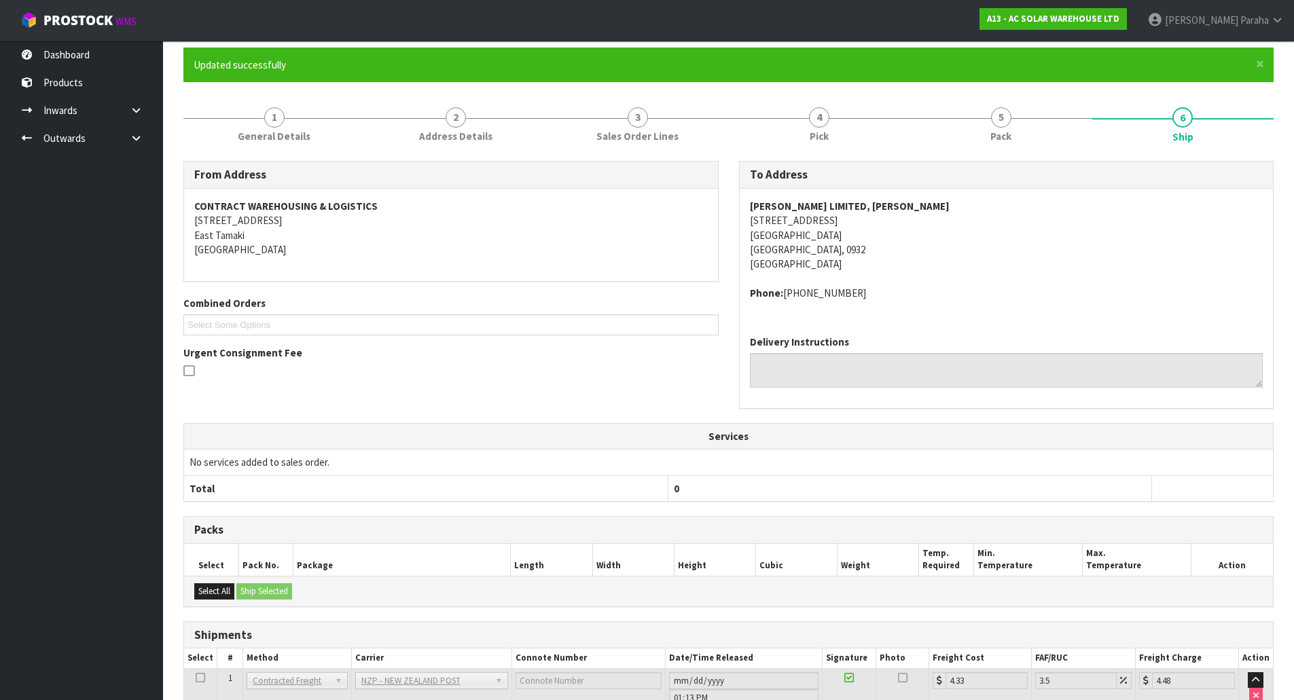
scroll to position [0, 0]
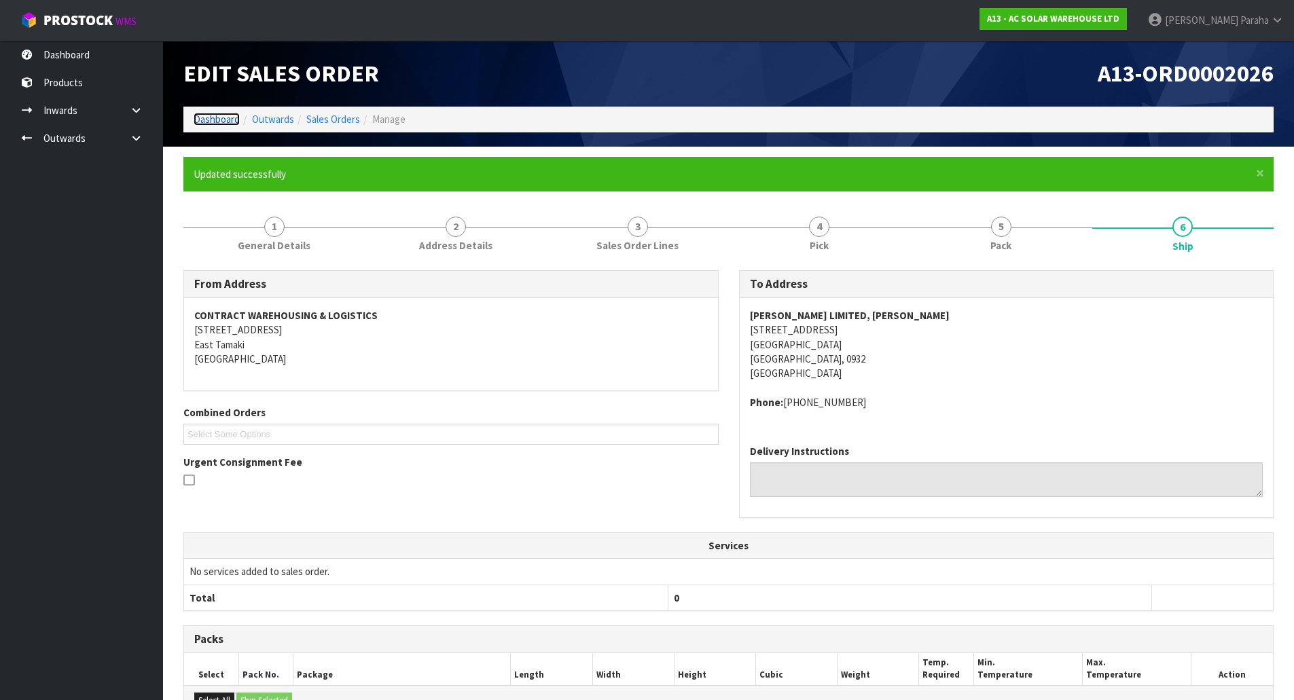
click at [229, 126] on link "Dashboard" at bounding box center [217, 119] width 46 height 13
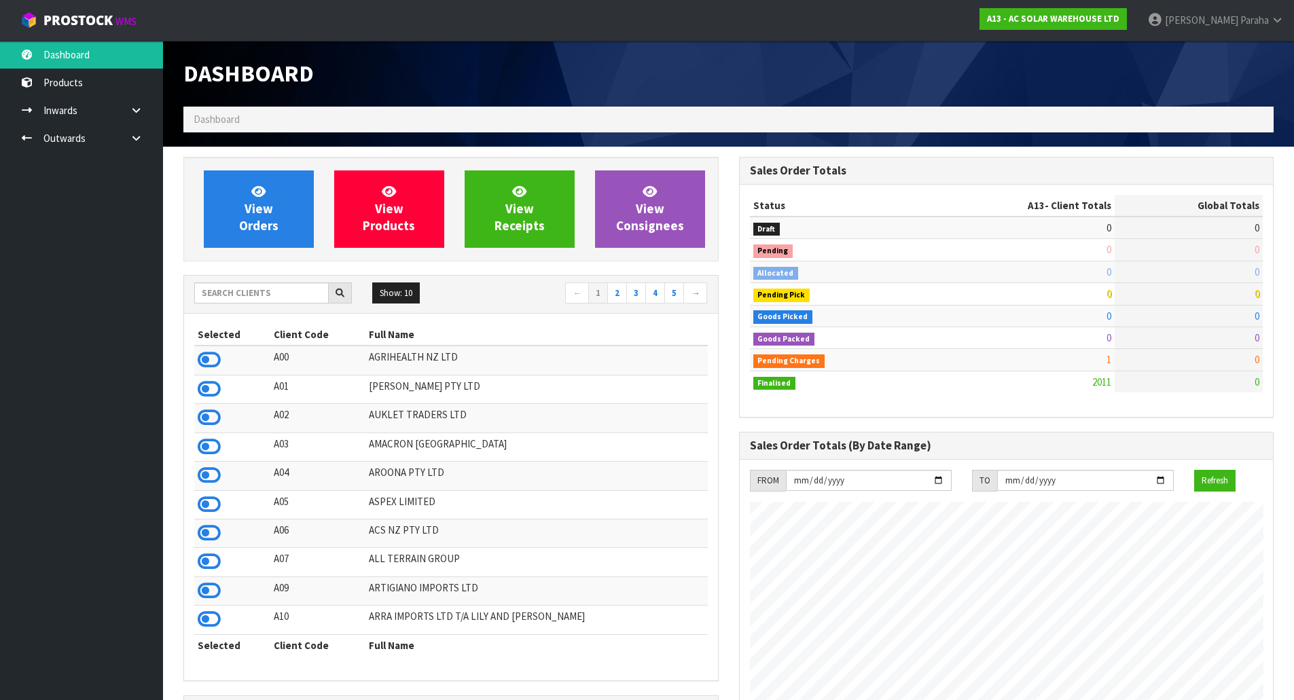
scroll to position [1087, 555]
click at [226, 294] on input "text" at bounding box center [261, 293] width 134 height 21
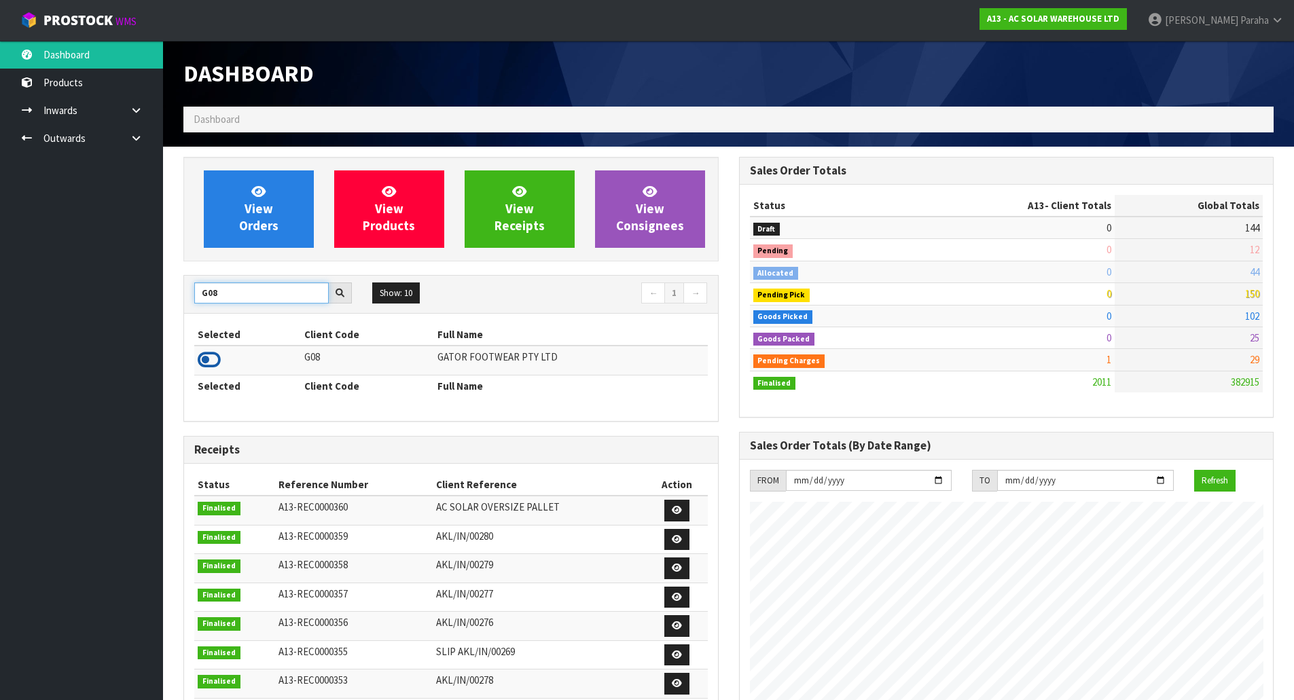
type input "G08"
click at [219, 362] on icon at bounding box center [209, 360] width 23 height 20
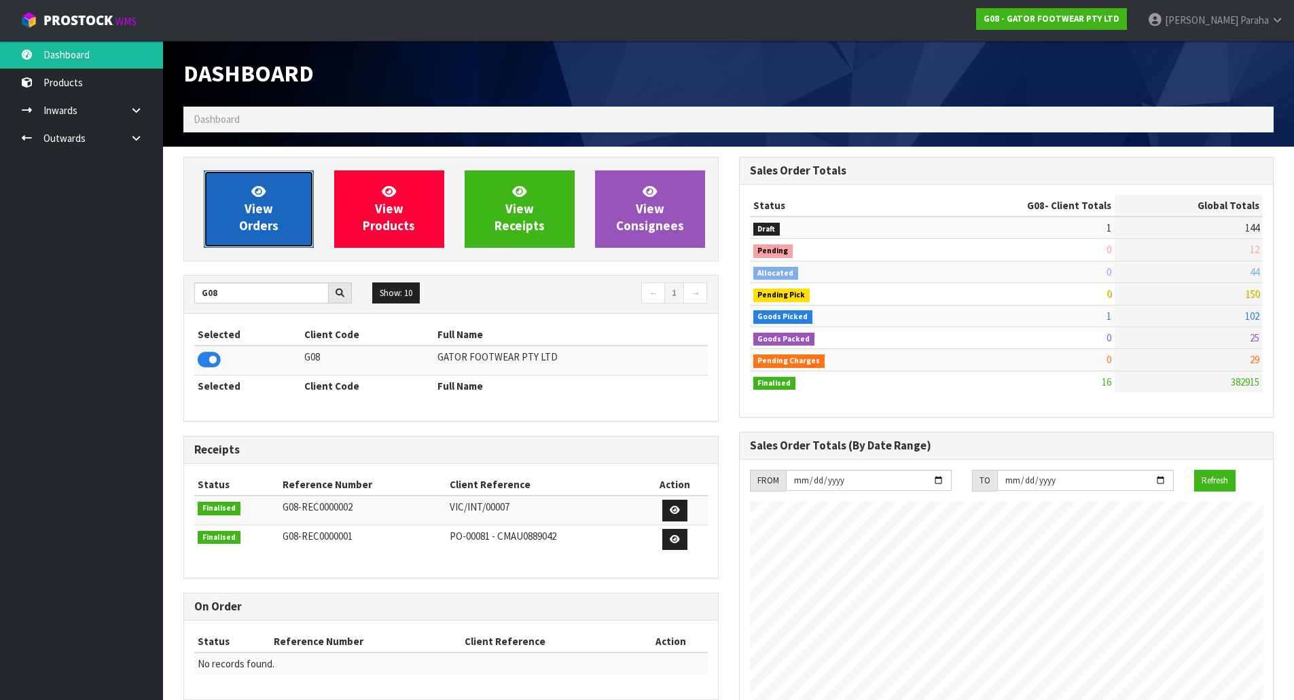
click at [257, 238] on link "View Orders" at bounding box center [259, 208] width 110 height 77
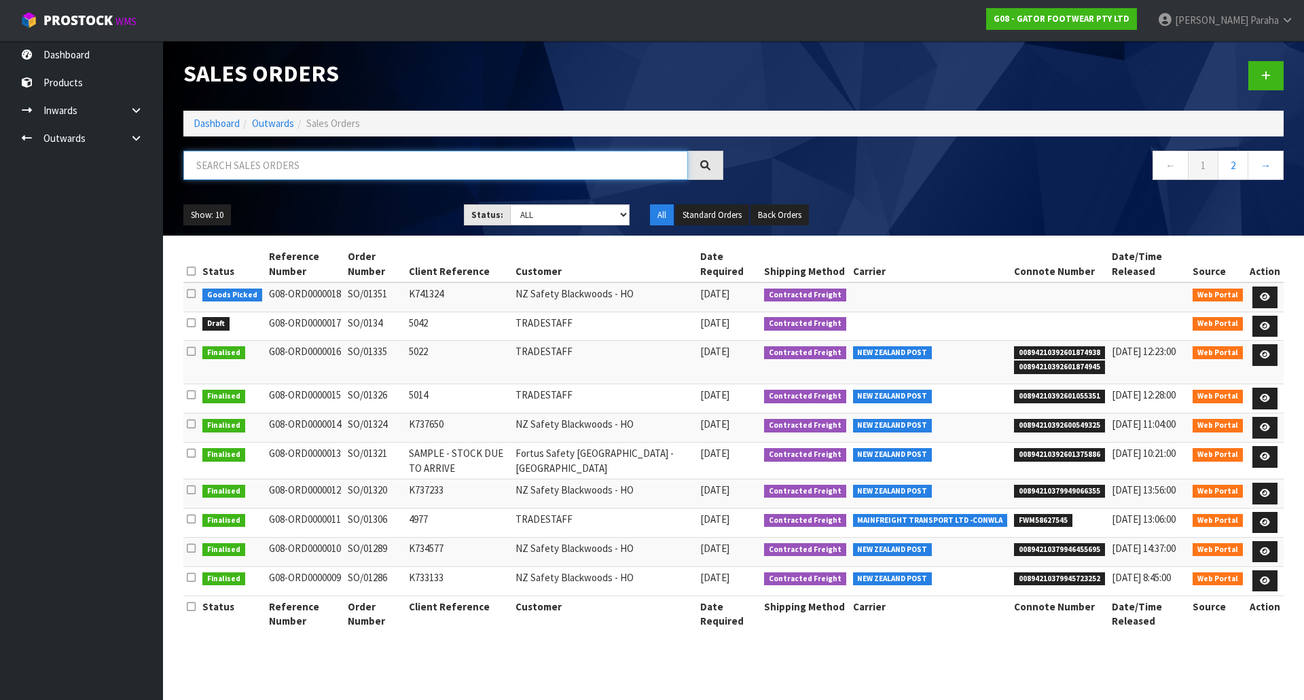
click at [262, 166] on input "text" at bounding box center [435, 165] width 505 height 29
click at [1271, 293] on link at bounding box center [1264, 298] width 25 height 22
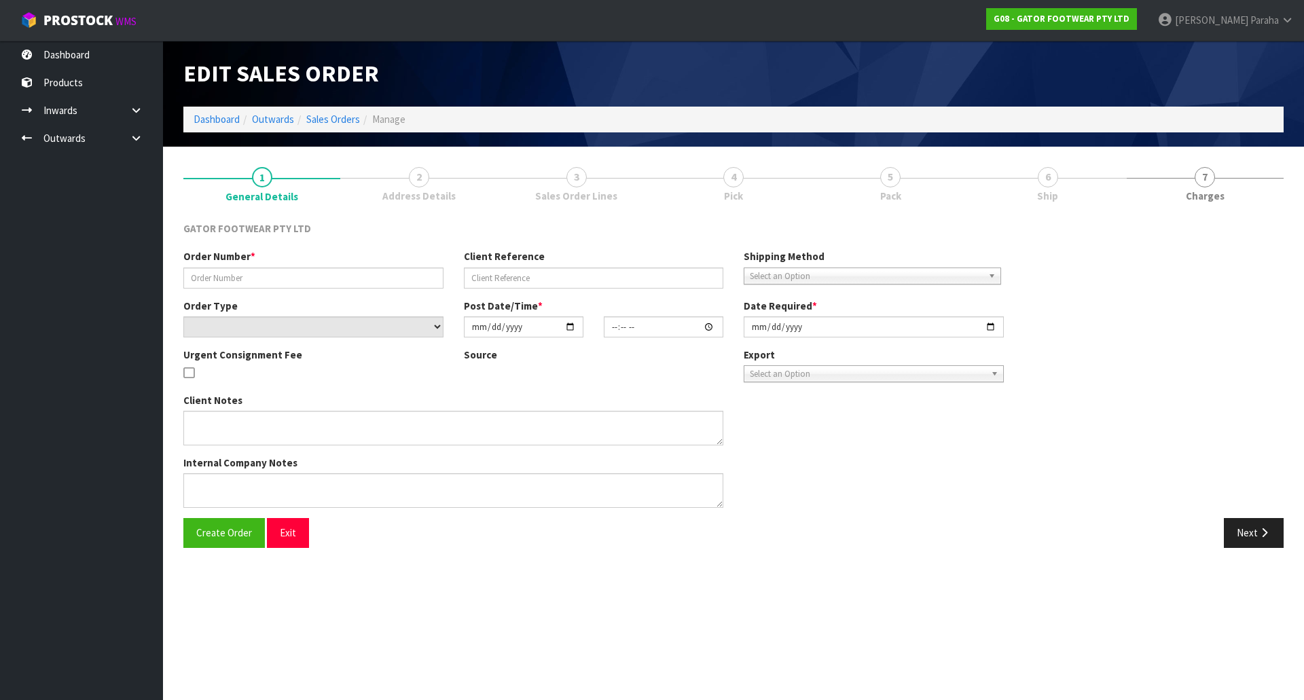
type input "SO/01351"
type input "K741324"
select select "number:0"
type input "[DATE]"
type input "17:22:00.000"
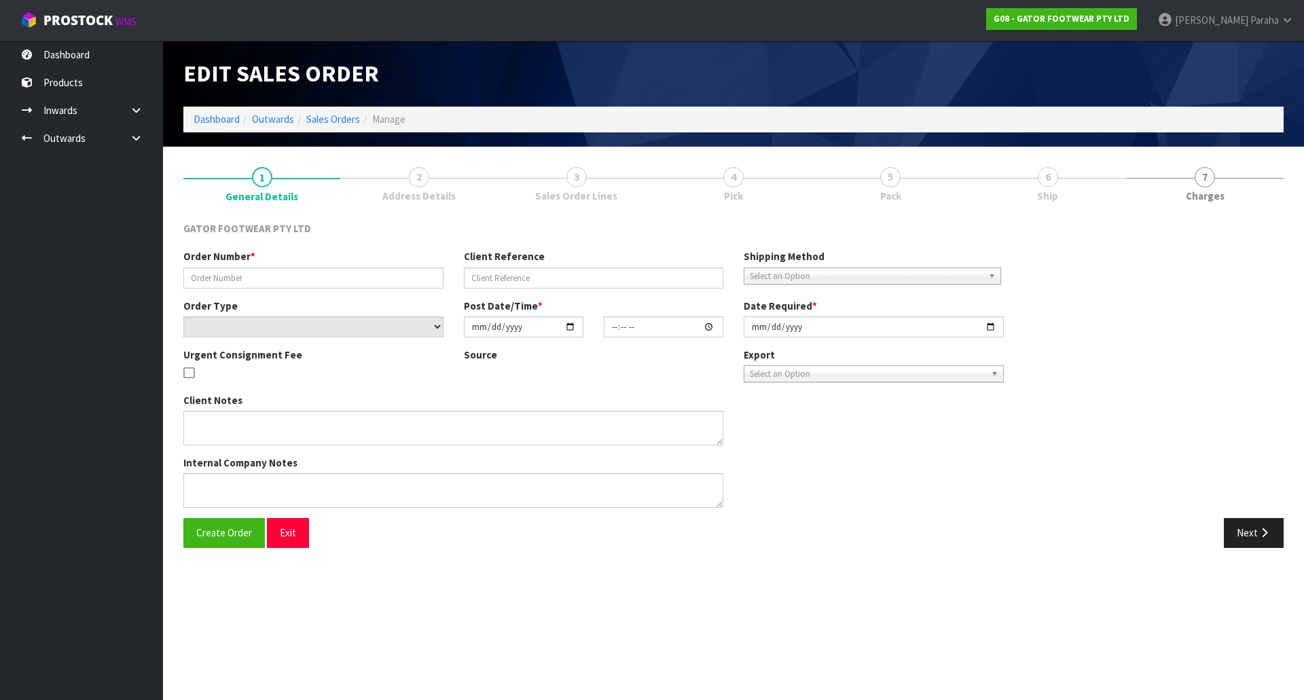
type input "[DATE]"
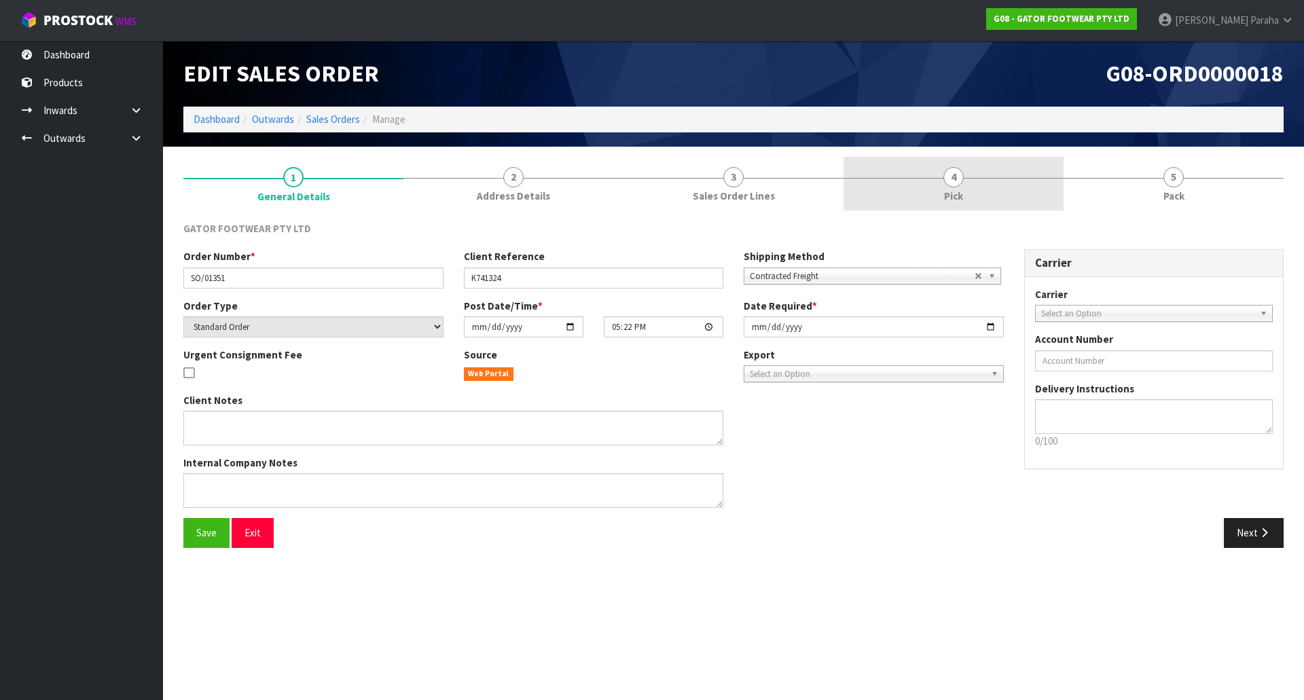
click at [958, 187] on link "4 Pick" at bounding box center [953, 184] width 220 height 54
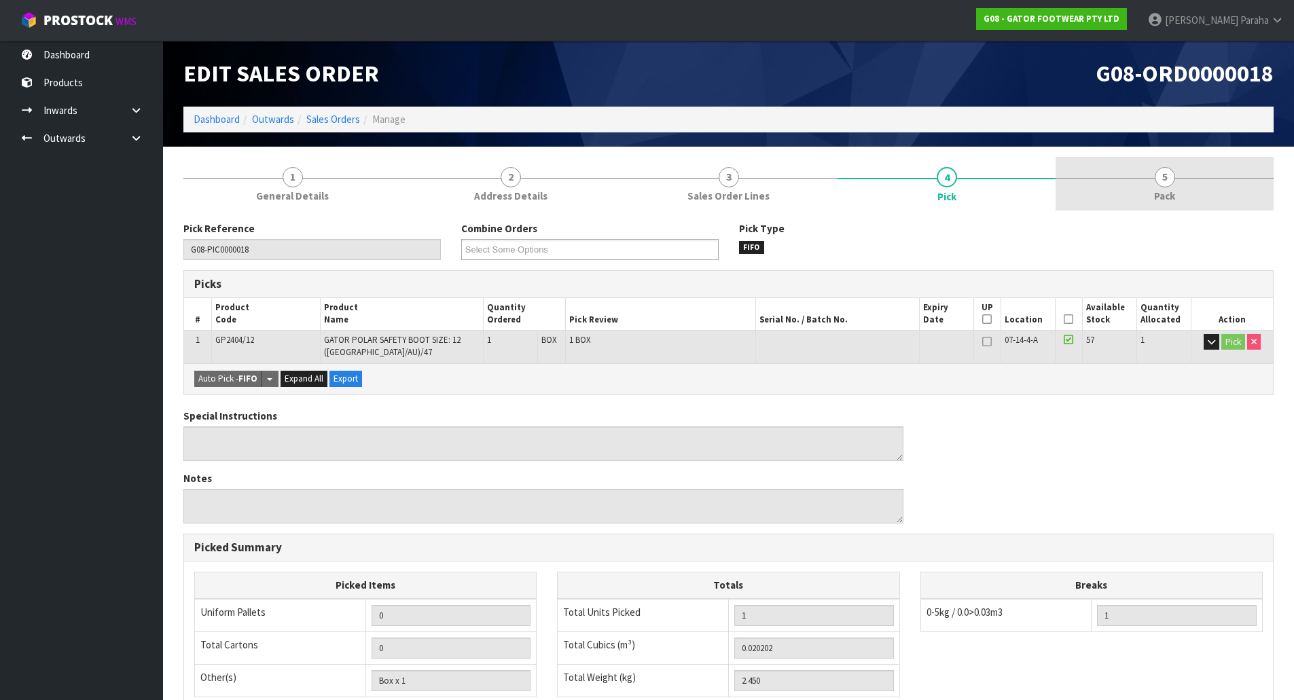
click at [1163, 186] on span "5" at bounding box center [1164, 177] width 20 height 20
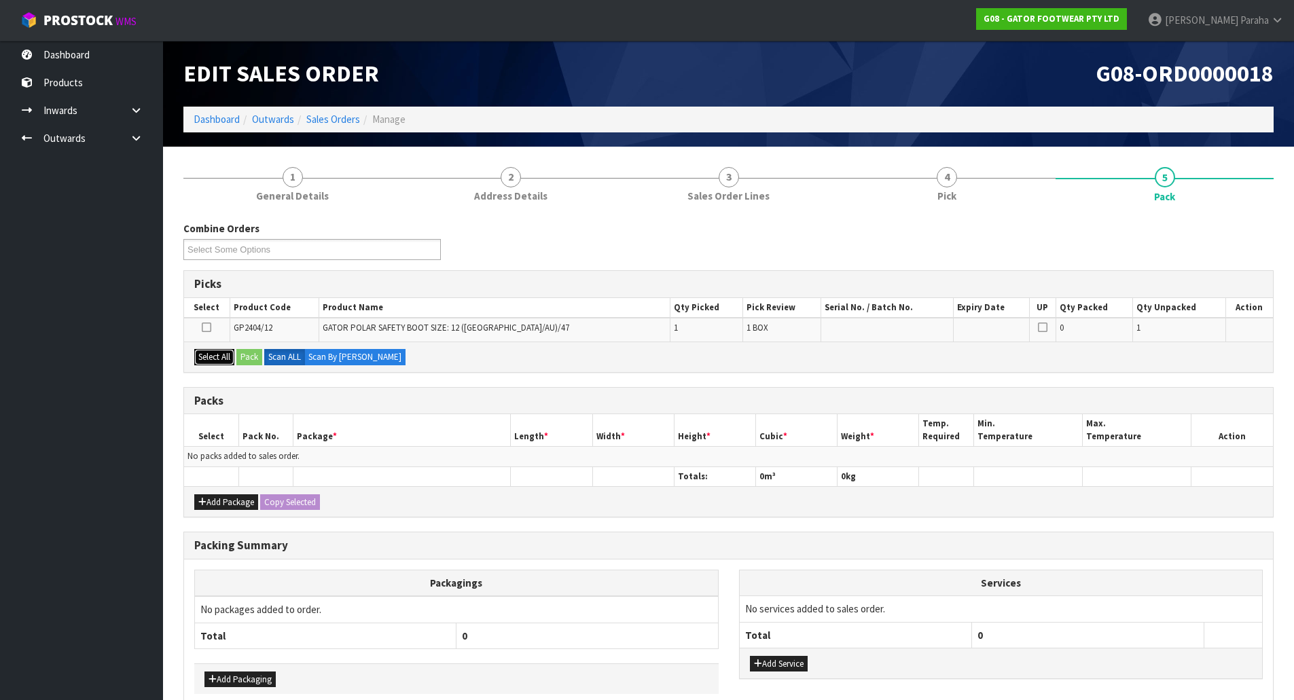
click at [221, 358] on button "Select All" at bounding box center [214, 357] width 40 height 16
click at [247, 357] on button "Pack" at bounding box center [249, 357] width 26 height 16
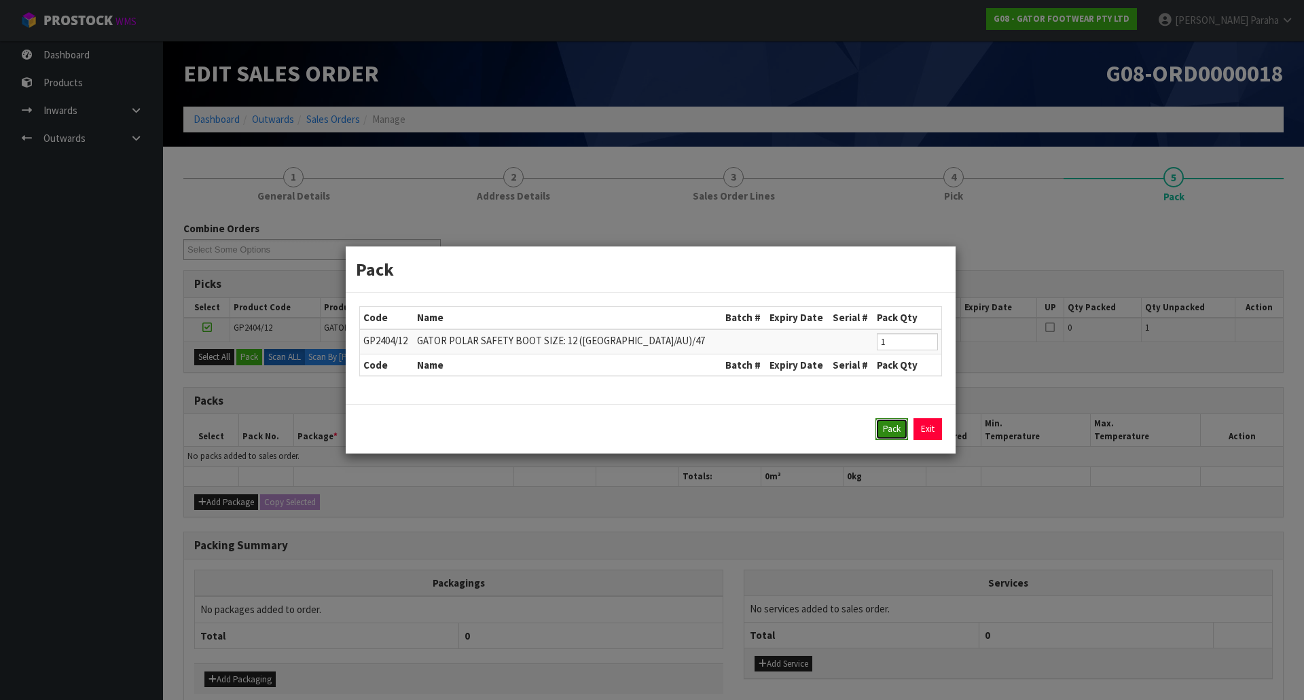
click at [884, 429] on button "Pack" at bounding box center [891, 429] width 33 height 22
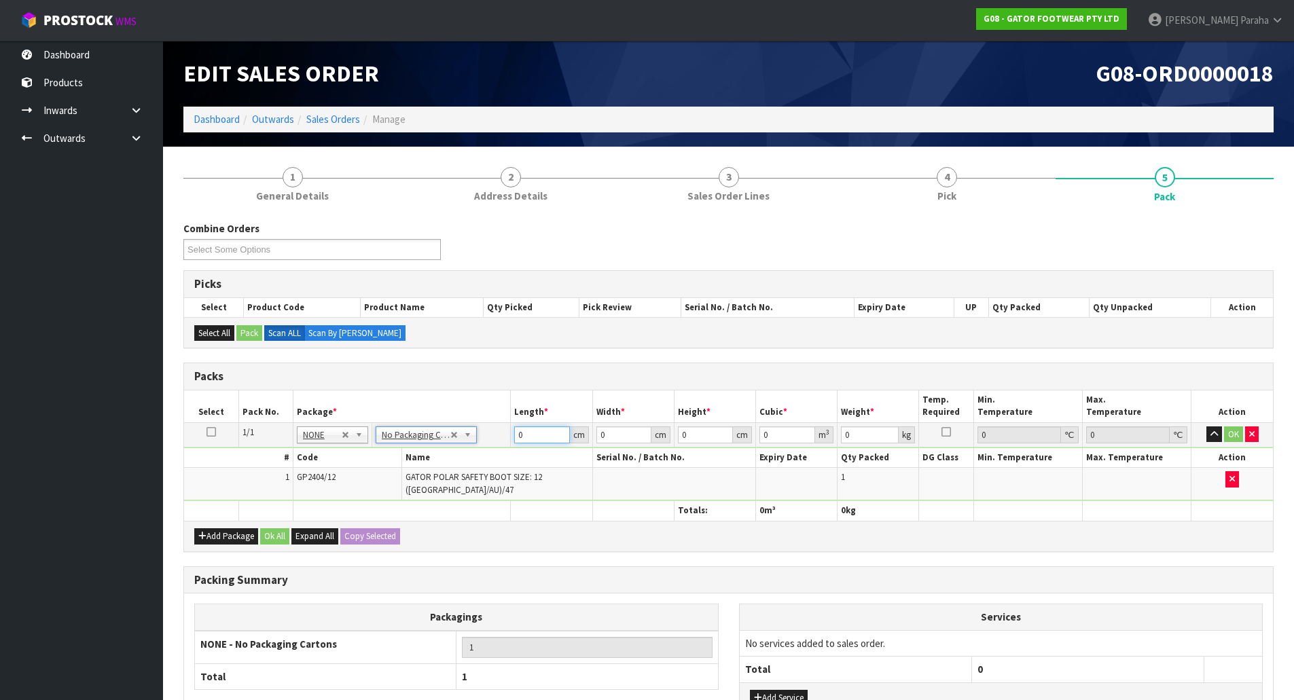
click at [531, 439] on input "0" at bounding box center [541, 434] width 55 height 17
type input "41"
type input "40"
type input "1"
type input "0.00164"
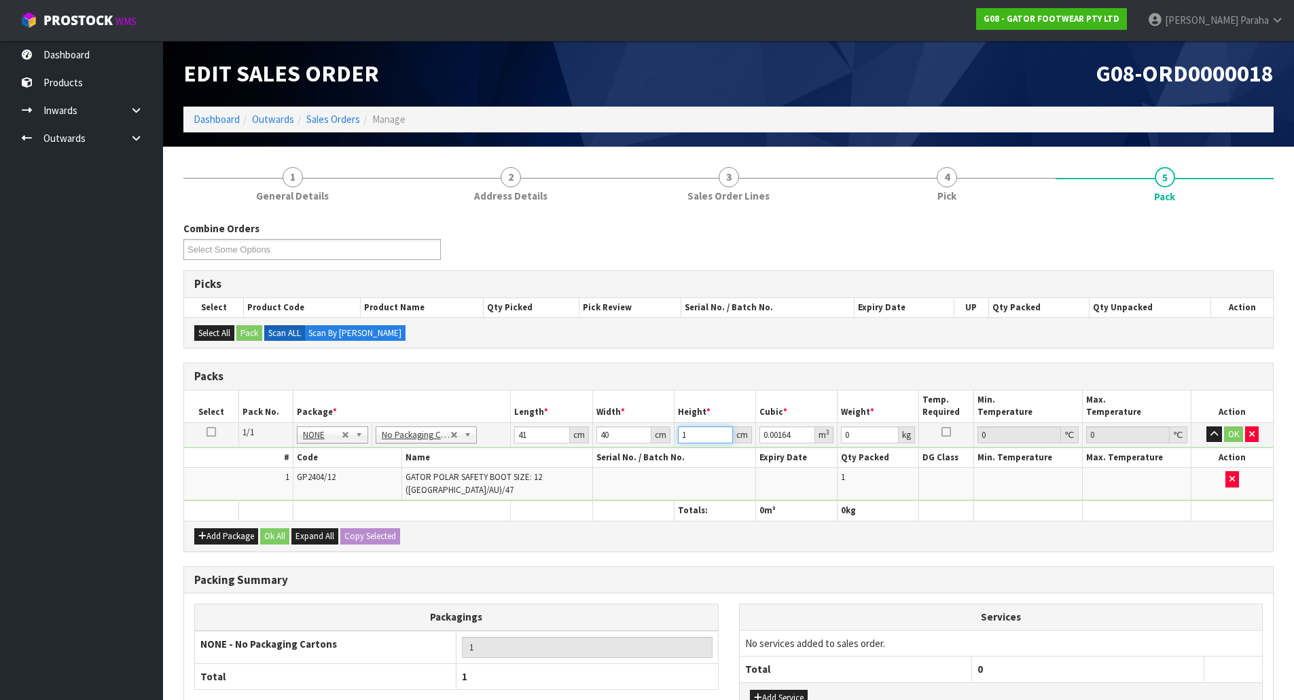
type input "14"
type input "0.02296"
type input "14"
type input "3"
click at [1206, 426] on button "button" at bounding box center [1214, 434] width 16 height 16
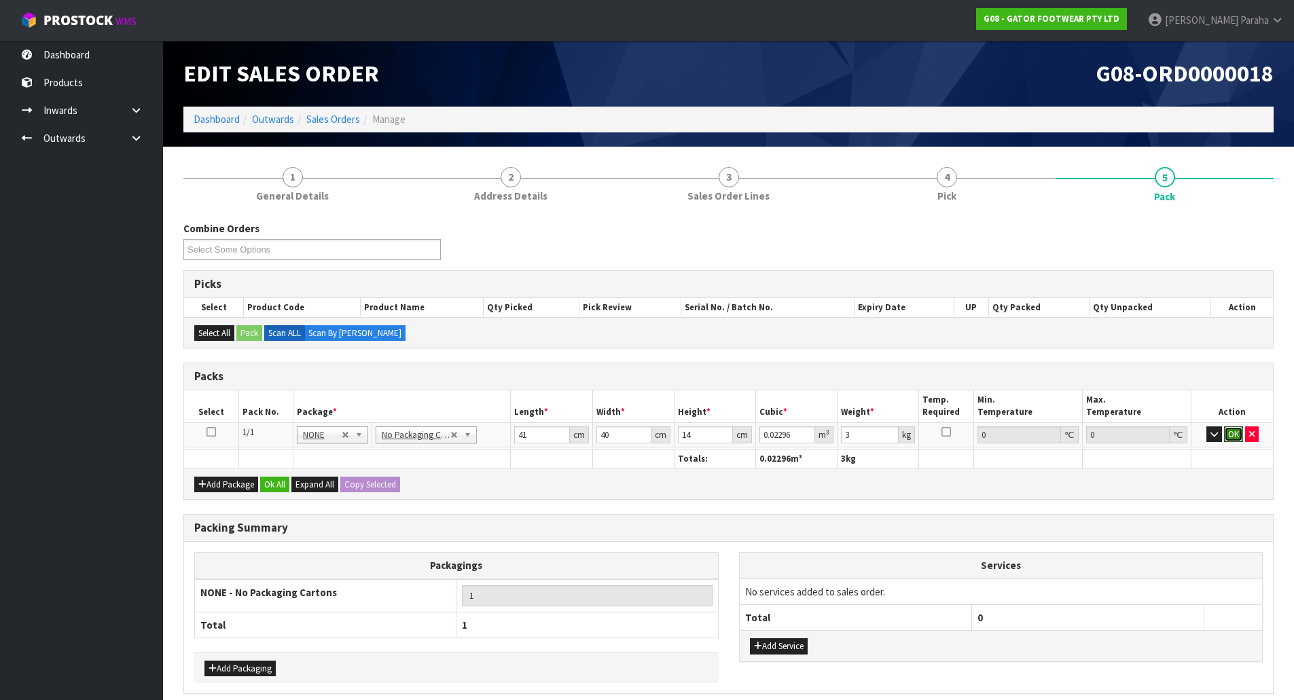
click button "OK" at bounding box center [1233, 434] width 19 height 16
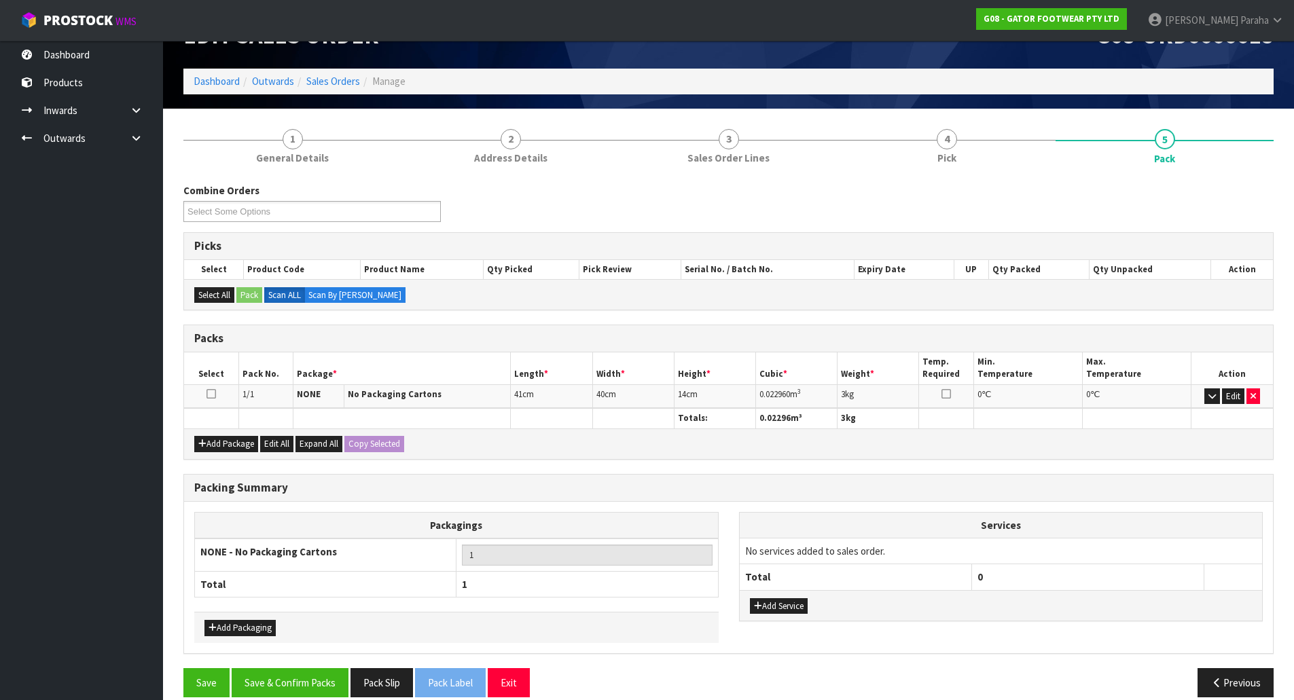
scroll to position [56, 0]
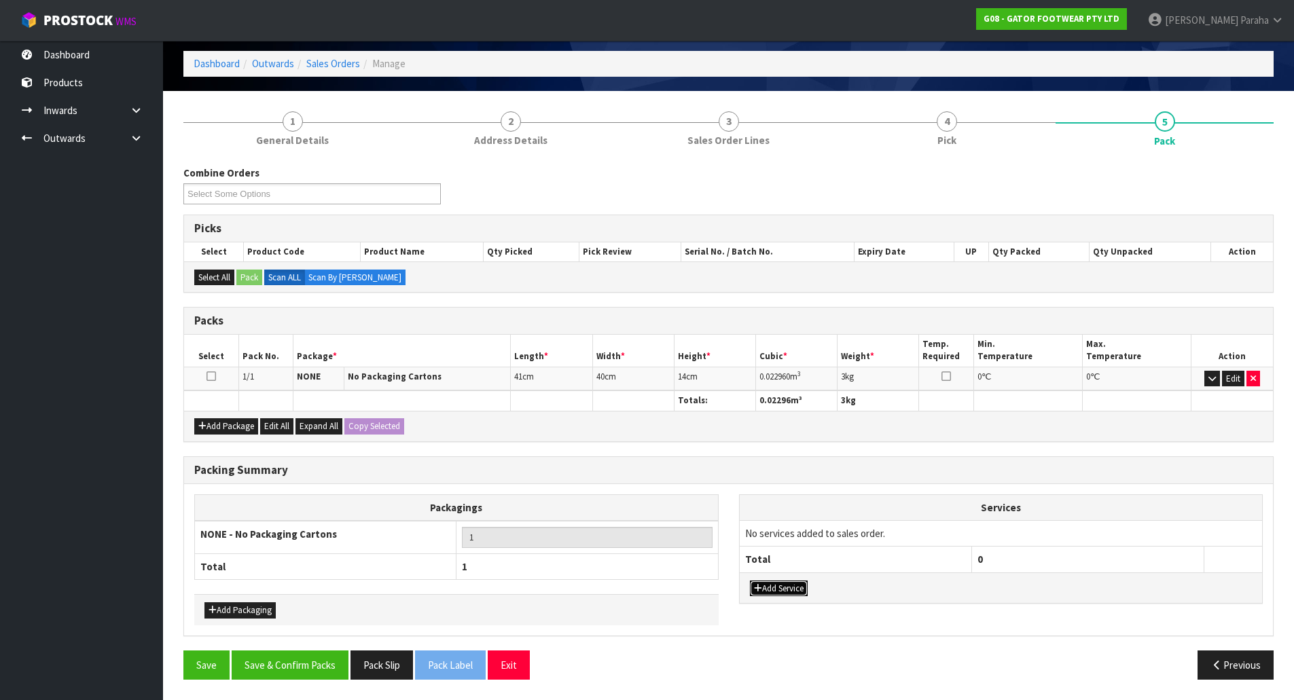
click at [778, 587] on button "Add Service" at bounding box center [779, 589] width 58 height 16
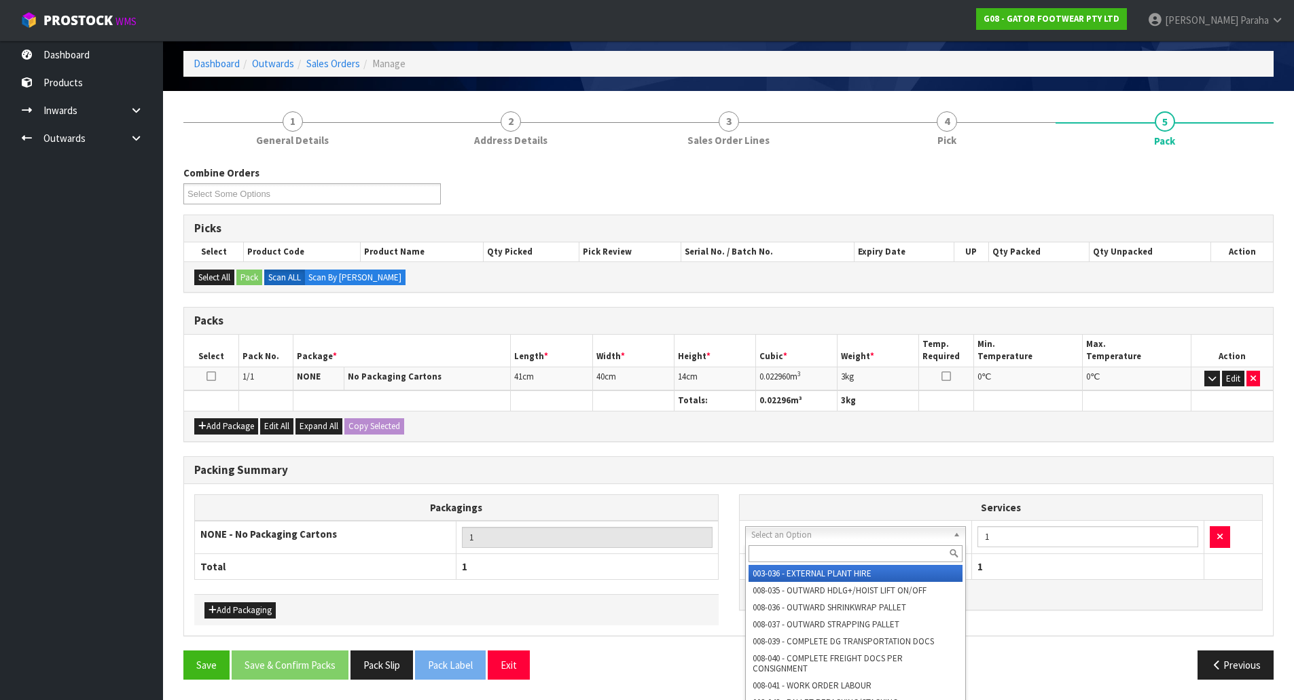
click at [788, 550] on input "text" at bounding box center [855, 553] width 215 height 17
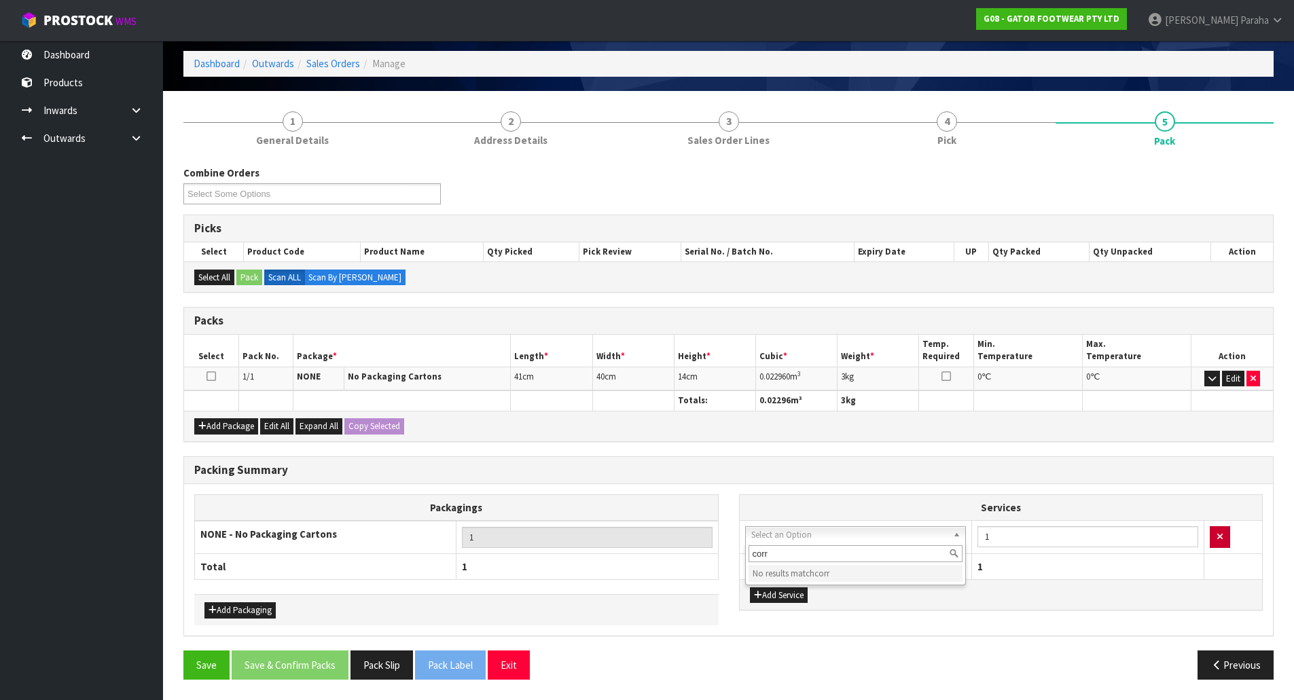
type input "corr"
click at [1225, 539] on button "button" at bounding box center [1219, 537] width 20 height 22
click at [251, 608] on button "Add Packaging" at bounding box center [239, 610] width 71 height 16
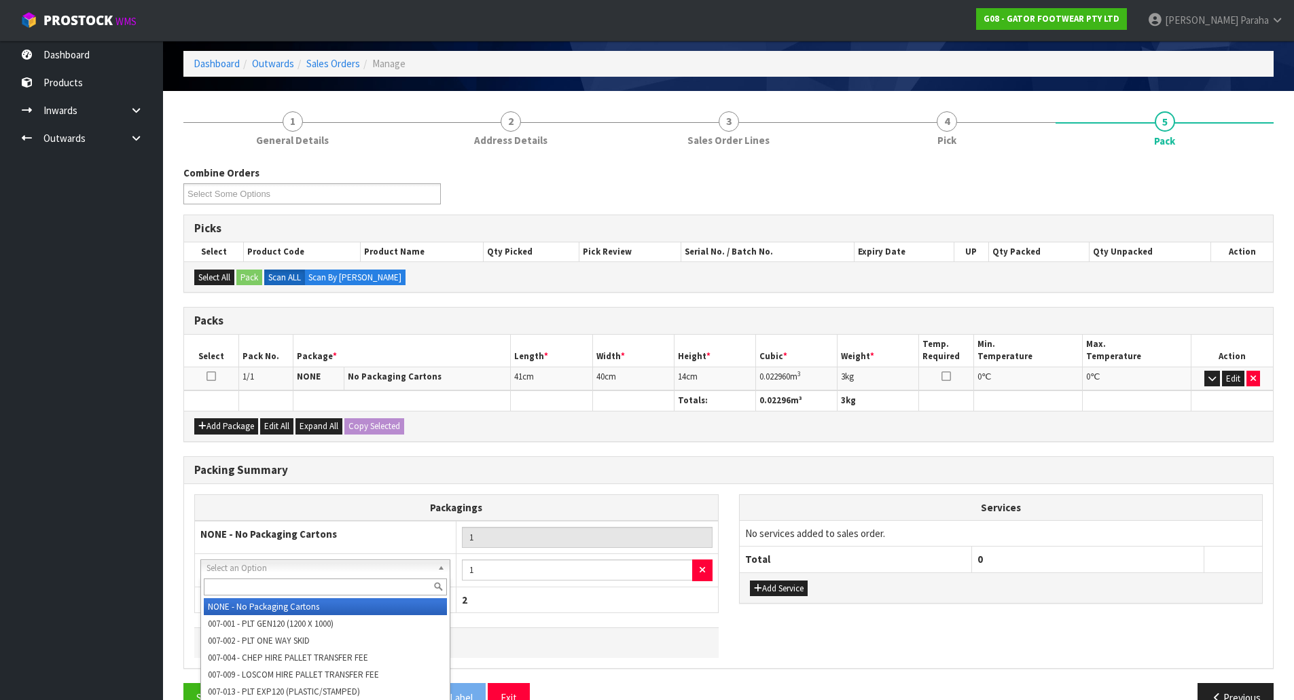
click at [255, 582] on input "text" at bounding box center [325, 587] width 243 height 17
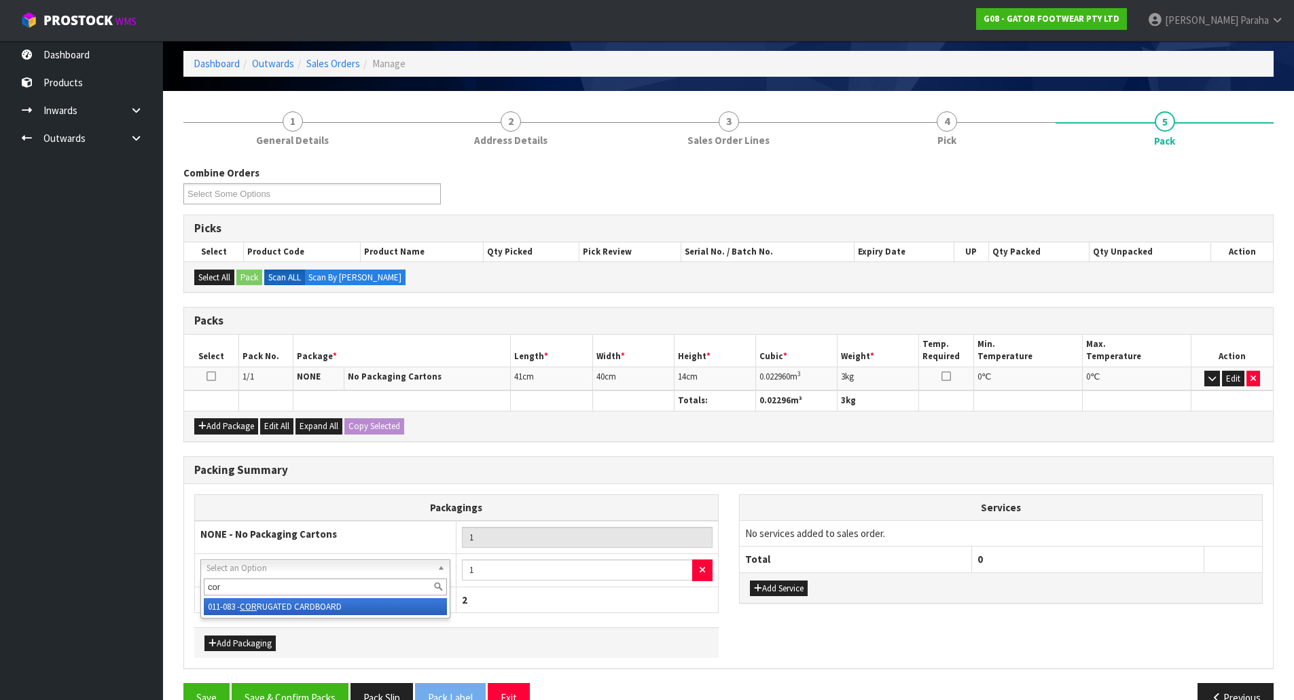
type input "corr"
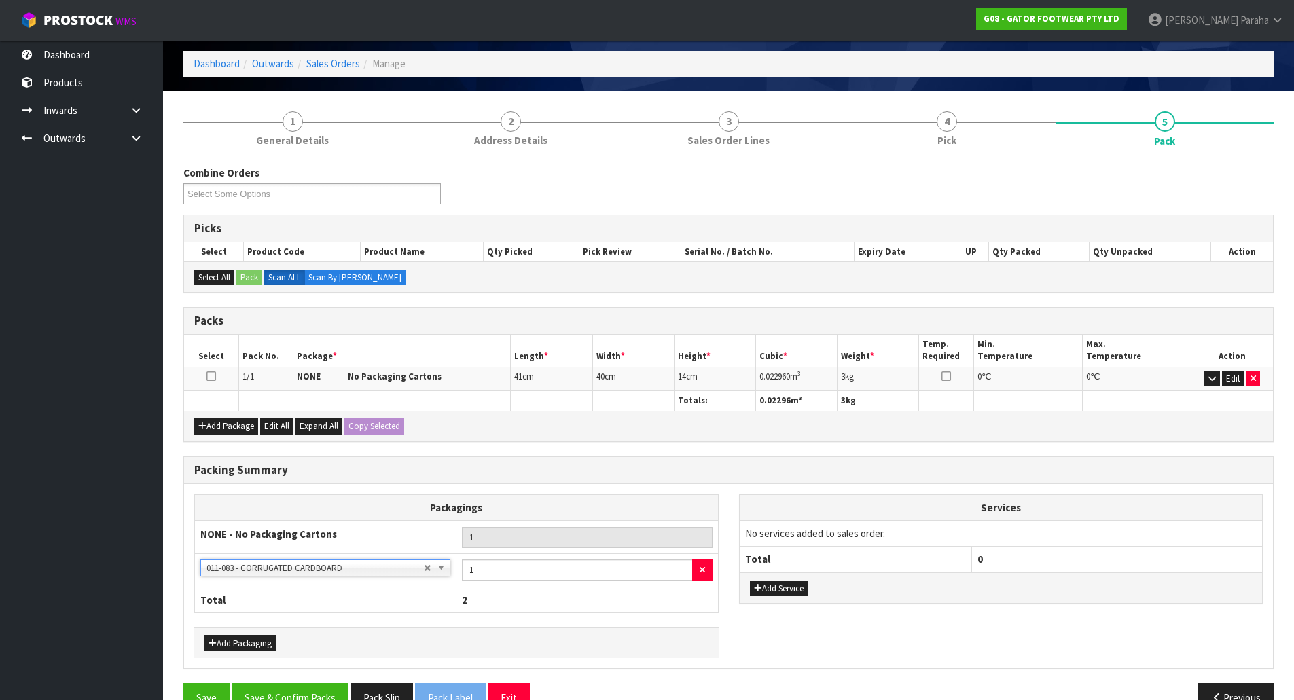
scroll to position [89, 0]
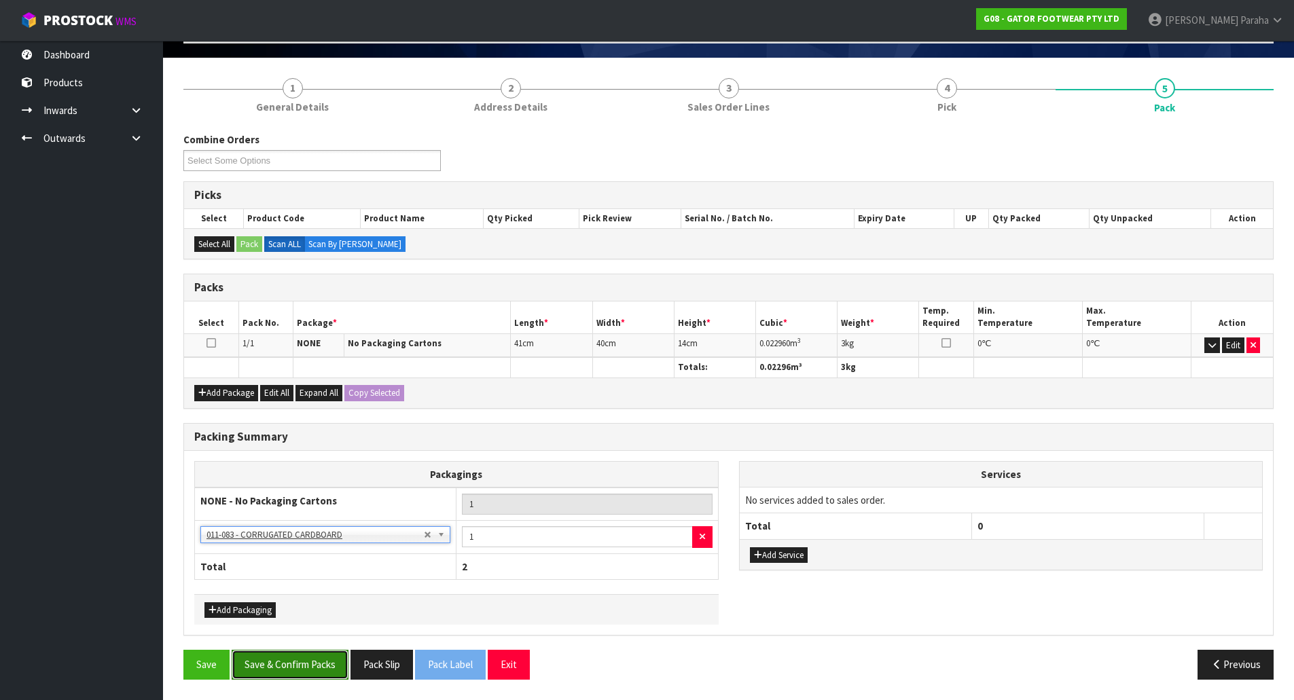
click at [302, 659] on button "Save & Confirm Packs" at bounding box center [290, 664] width 117 height 29
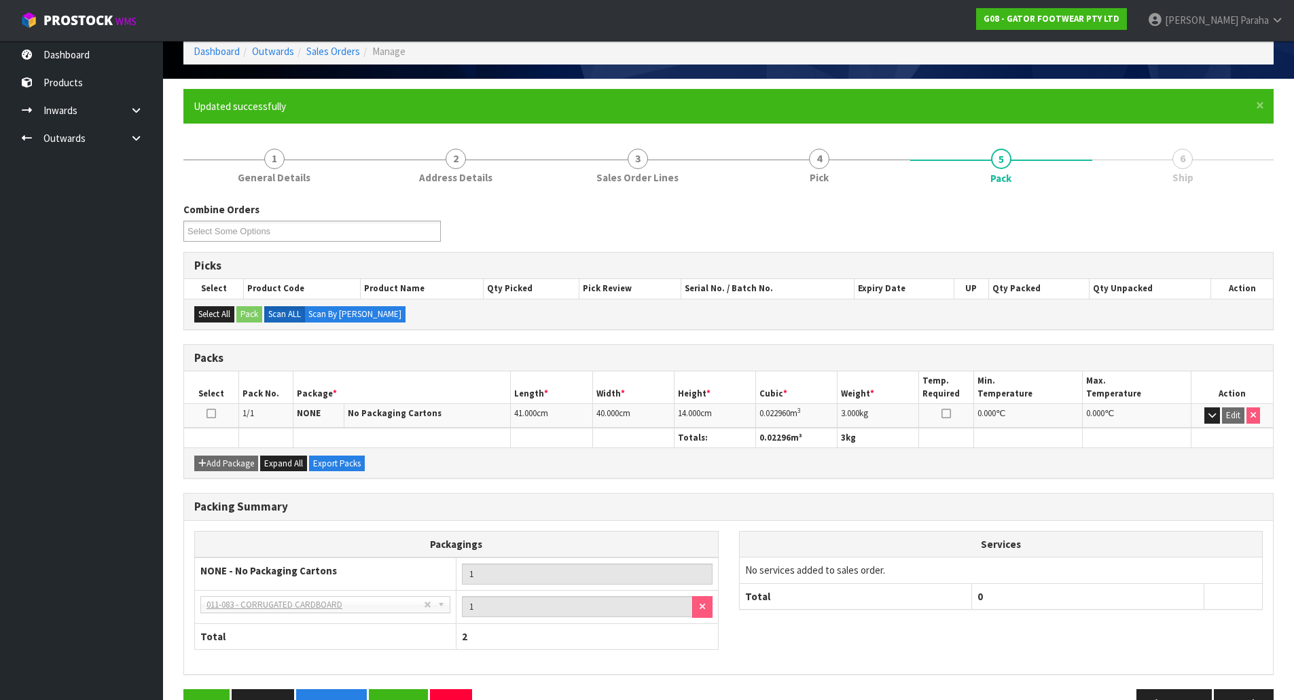
scroll to position [107, 0]
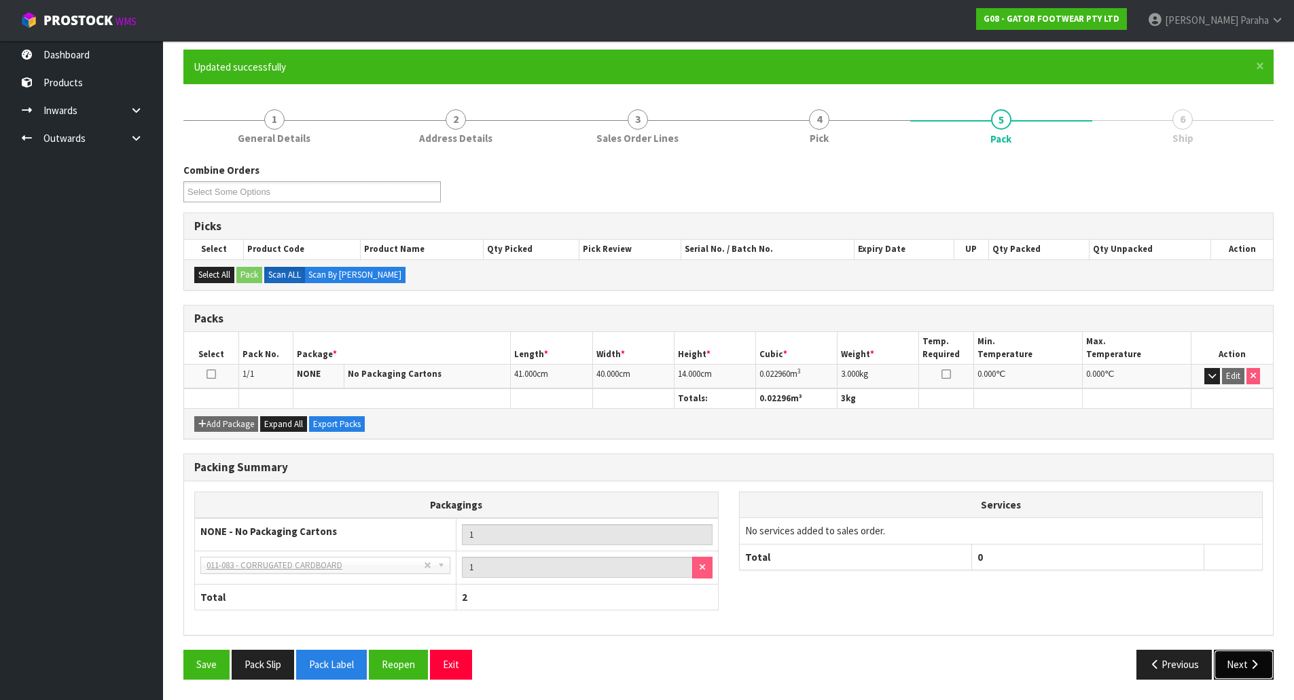
click at [1251, 670] on icon "button" at bounding box center [1254, 664] width 13 height 10
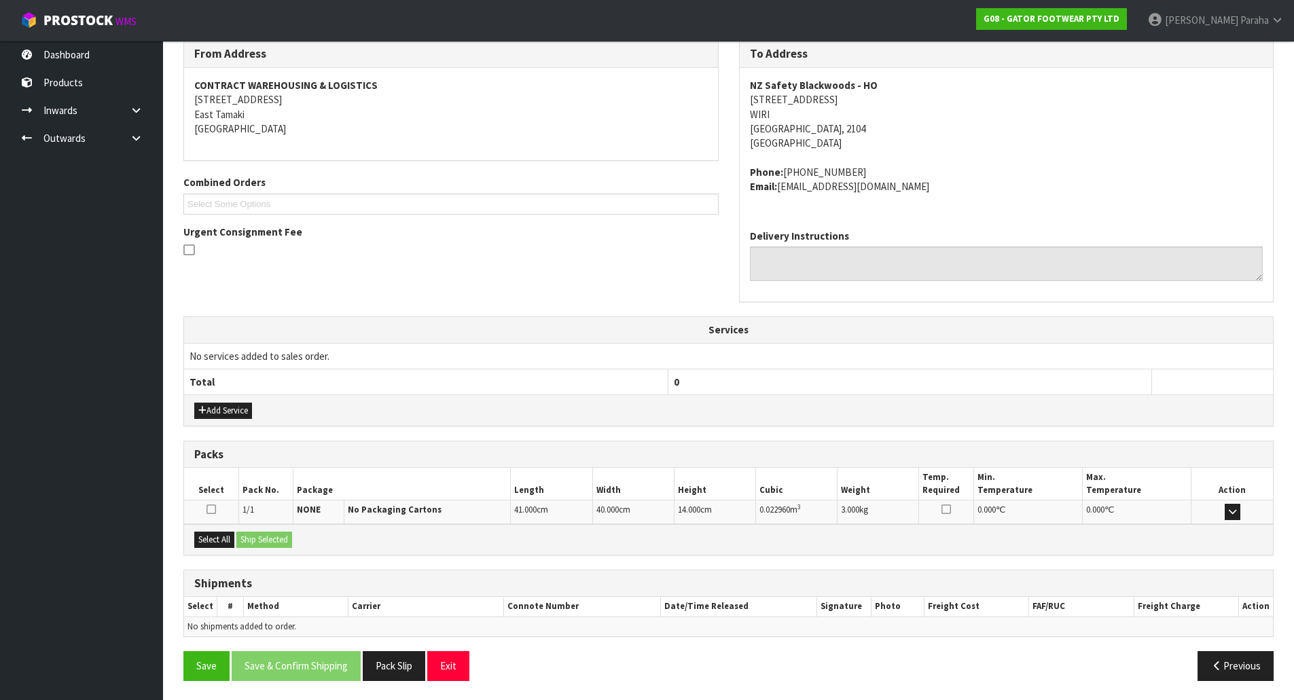
scroll to position [232, 0]
click at [222, 536] on button "Select All" at bounding box center [214, 538] width 40 height 16
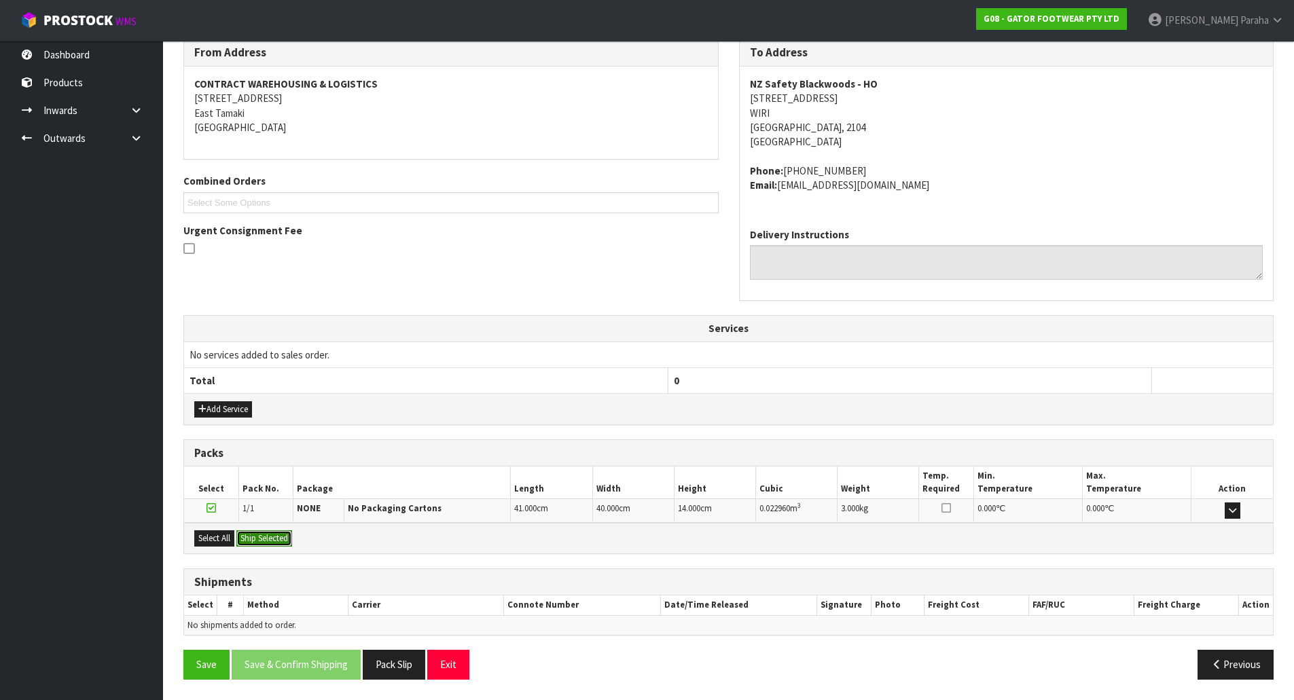
click at [276, 537] on button "Ship Selected" at bounding box center [264, 538] width 56 height 16
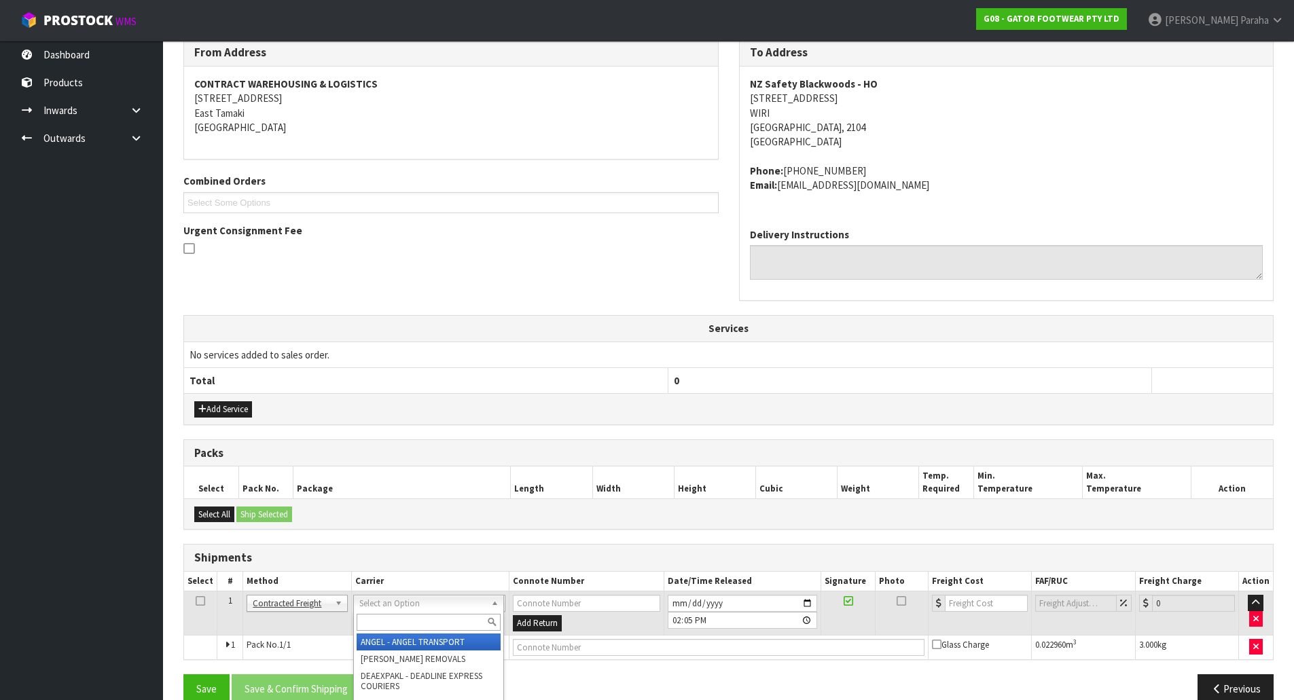
click at [376, 625] on input "text" at bounding box center [429, 622] width 144 height 17
type input "nzp"
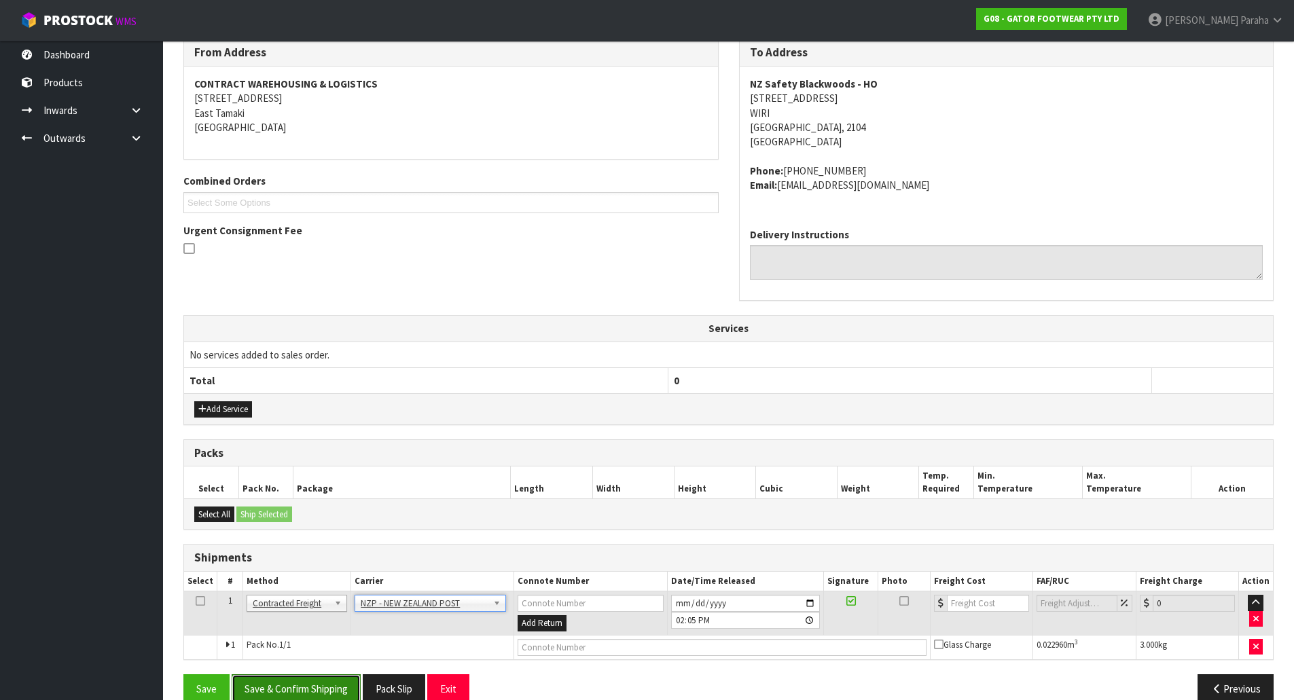
click at [293, 686] on button "Save & Confirm Shipping" at bounding box center [296, 688] width 129 height 29
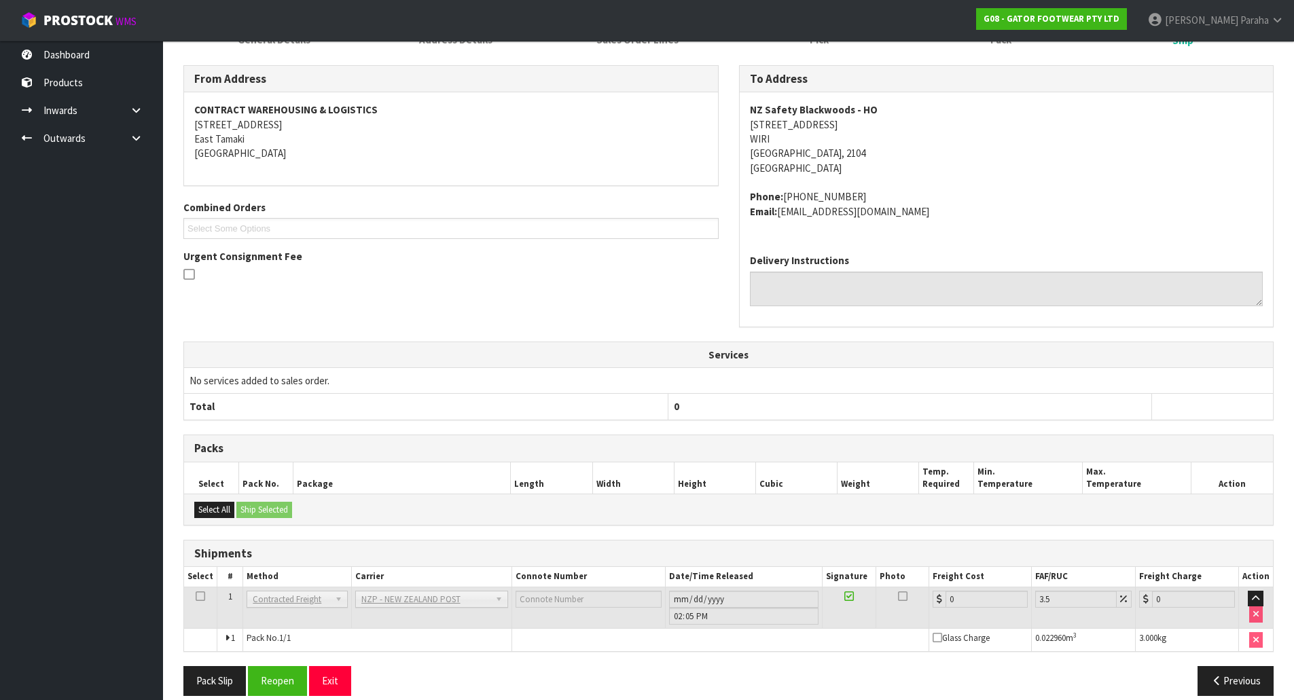
scroll to position [236, 0]
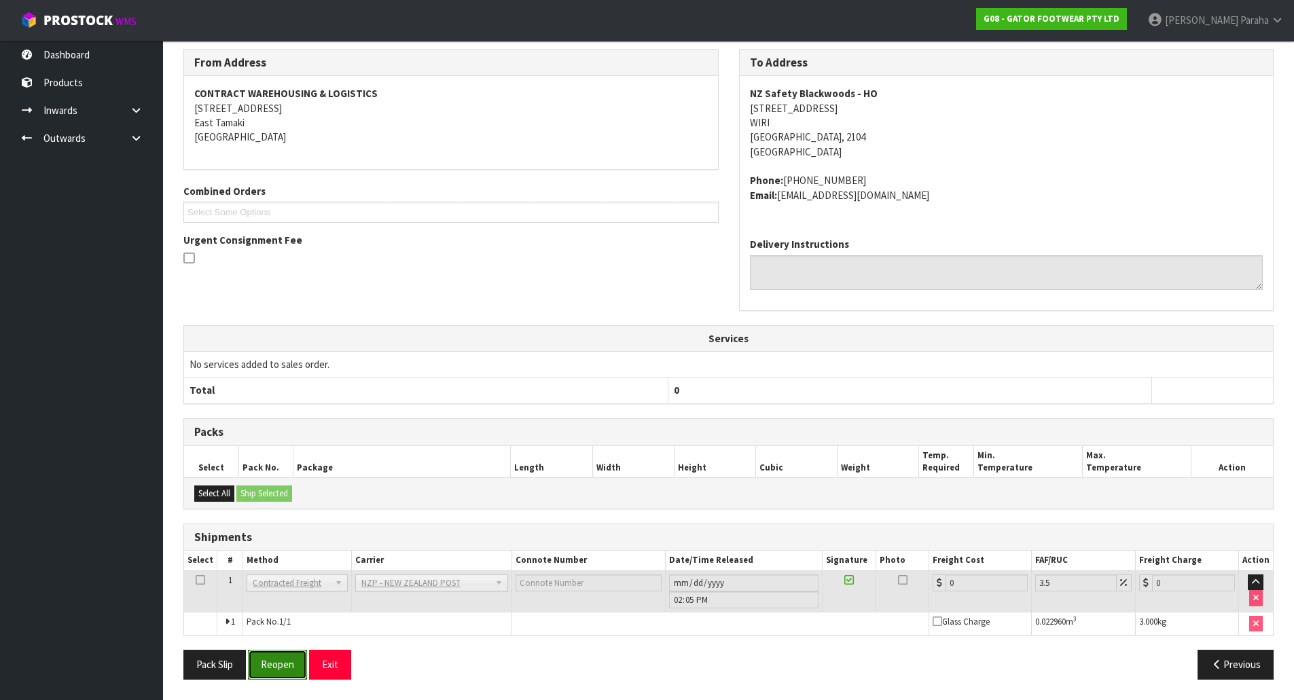
click at [278, 674] on button "Reopen" at bounding box center [277, 664] width 59 height 29
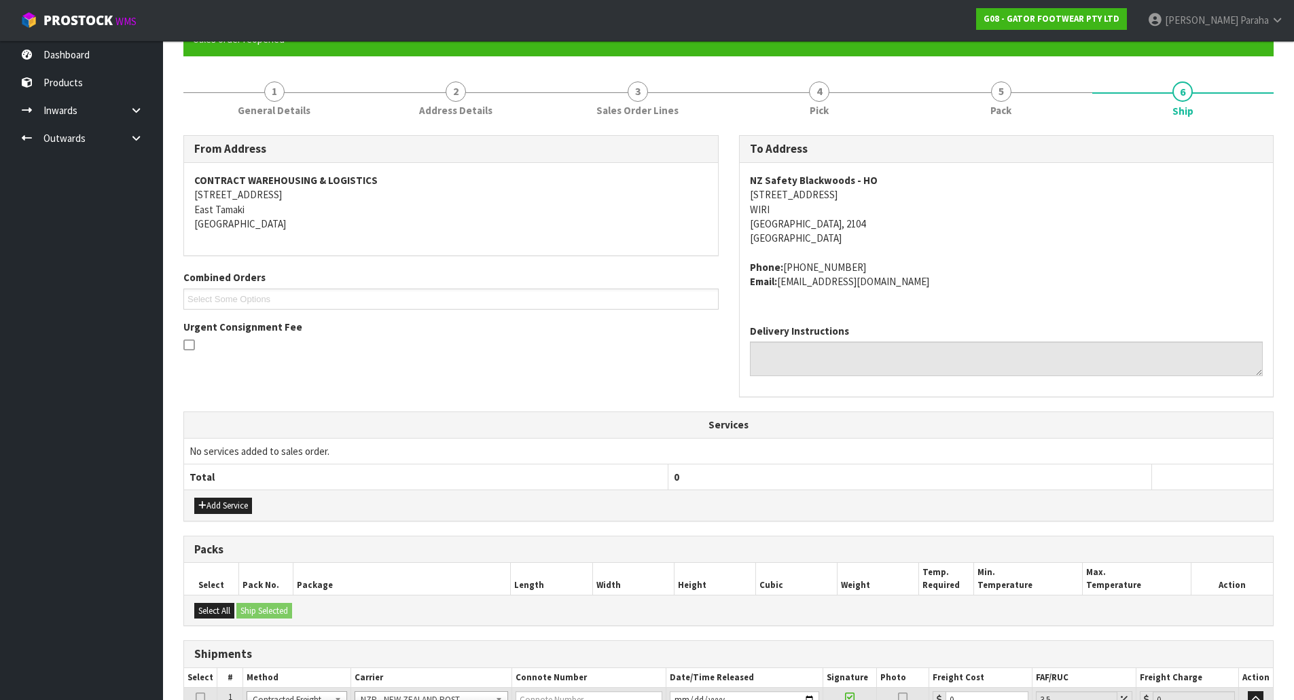
scroll to position [268, 0]
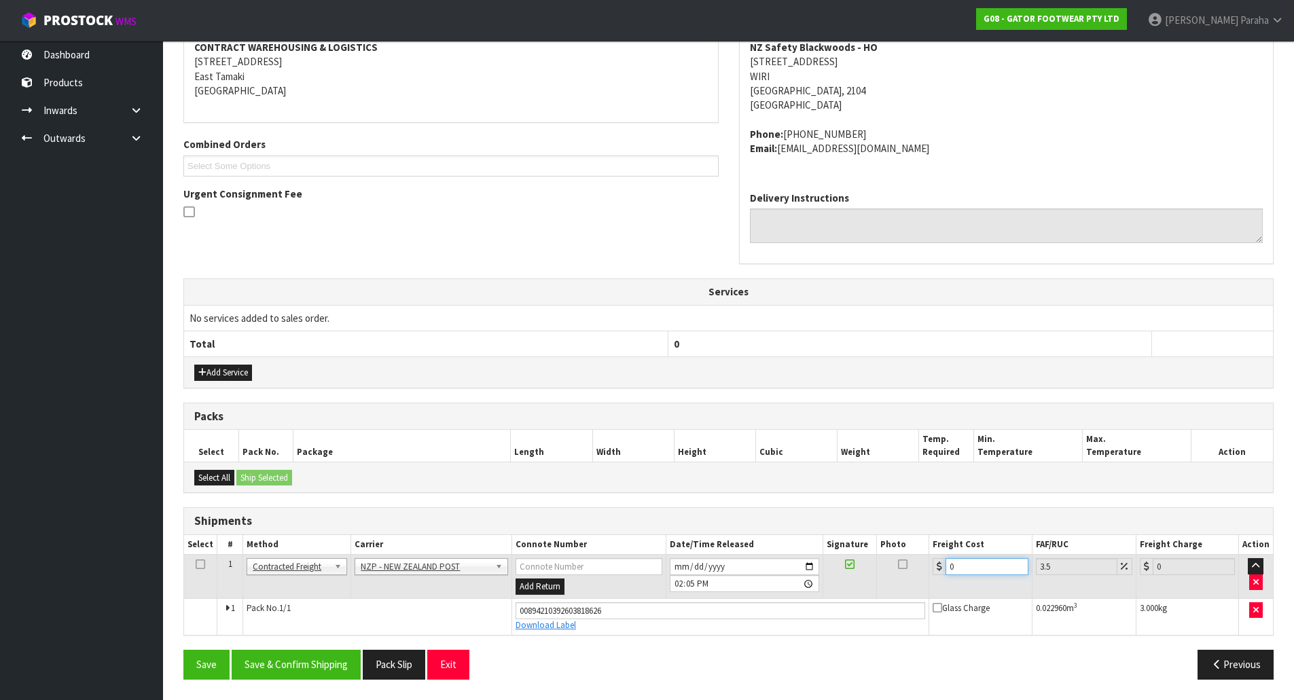
click at [974, 569] on input "0" at bounding box center [986, 566] width 82 height 17
type input "4"
type input "4.14"
type input "4.3"
type input "4.45"
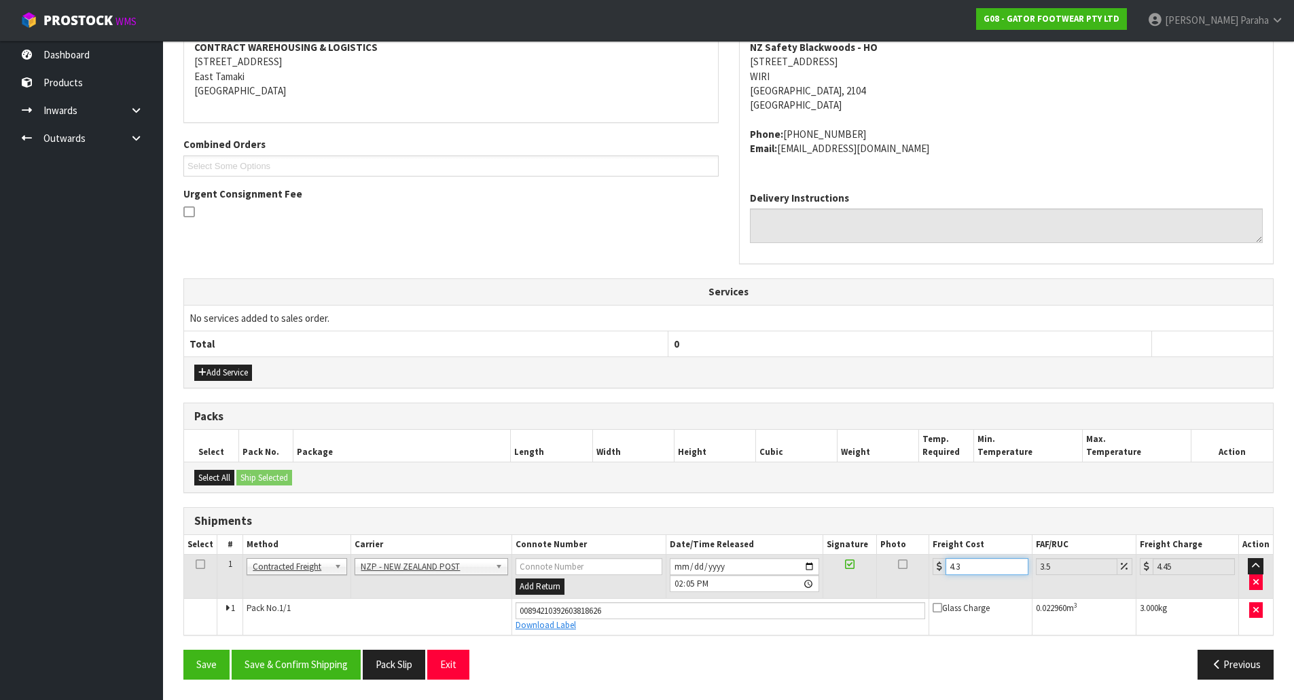
type input "4.33"
type input "4.48"
type input "4.33"
click at [339, 656] on button "Save & Confirm Shipping" at bounding box center [296, 664] width 129 height 29
